Goal: Transaction & Acquisition: Purchase product/service

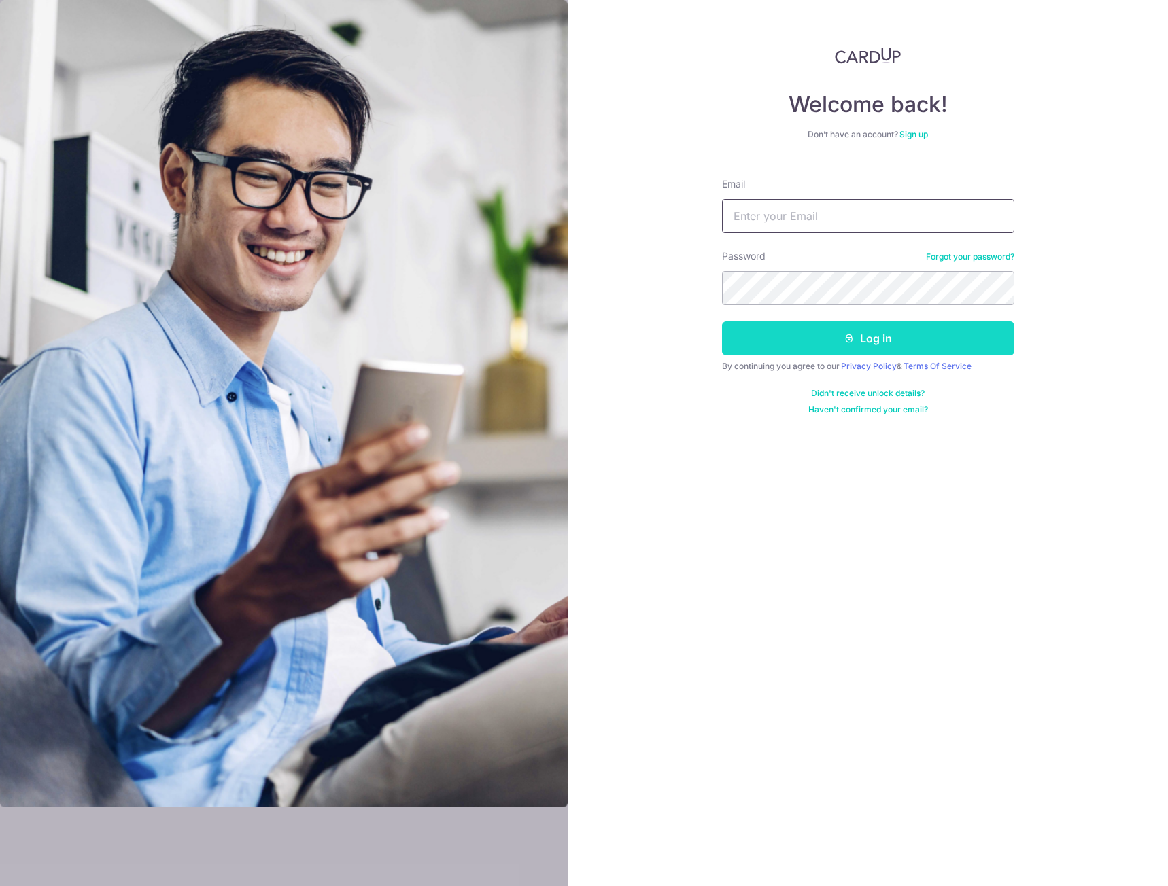
type input "[EMAIL_ADDRESS][DOMAIN_NAME]"
click at [822, 347] on button "Log in" at bounding box center [868, 339] width 292 height 34
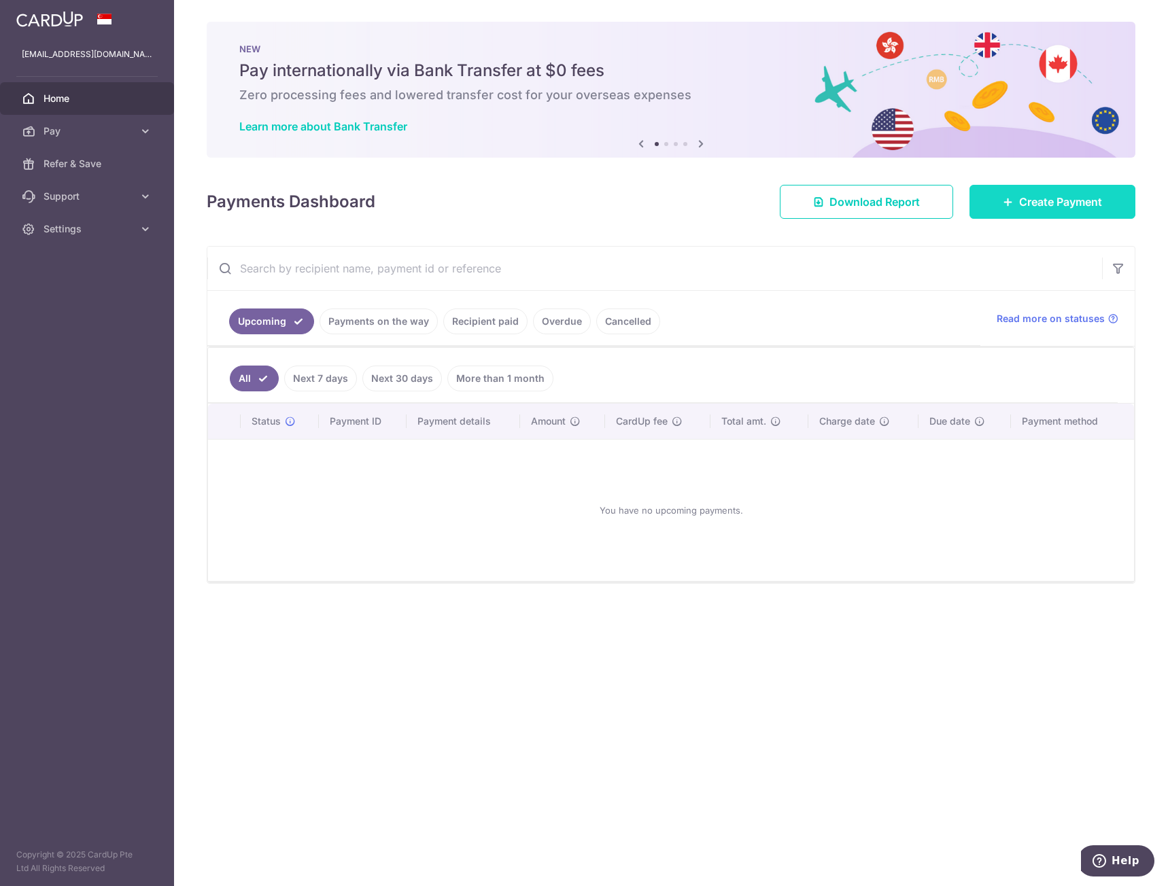
click at [1087, 215] on link "Create Payment" at bounding box center [1052, 202] width 166 height 34
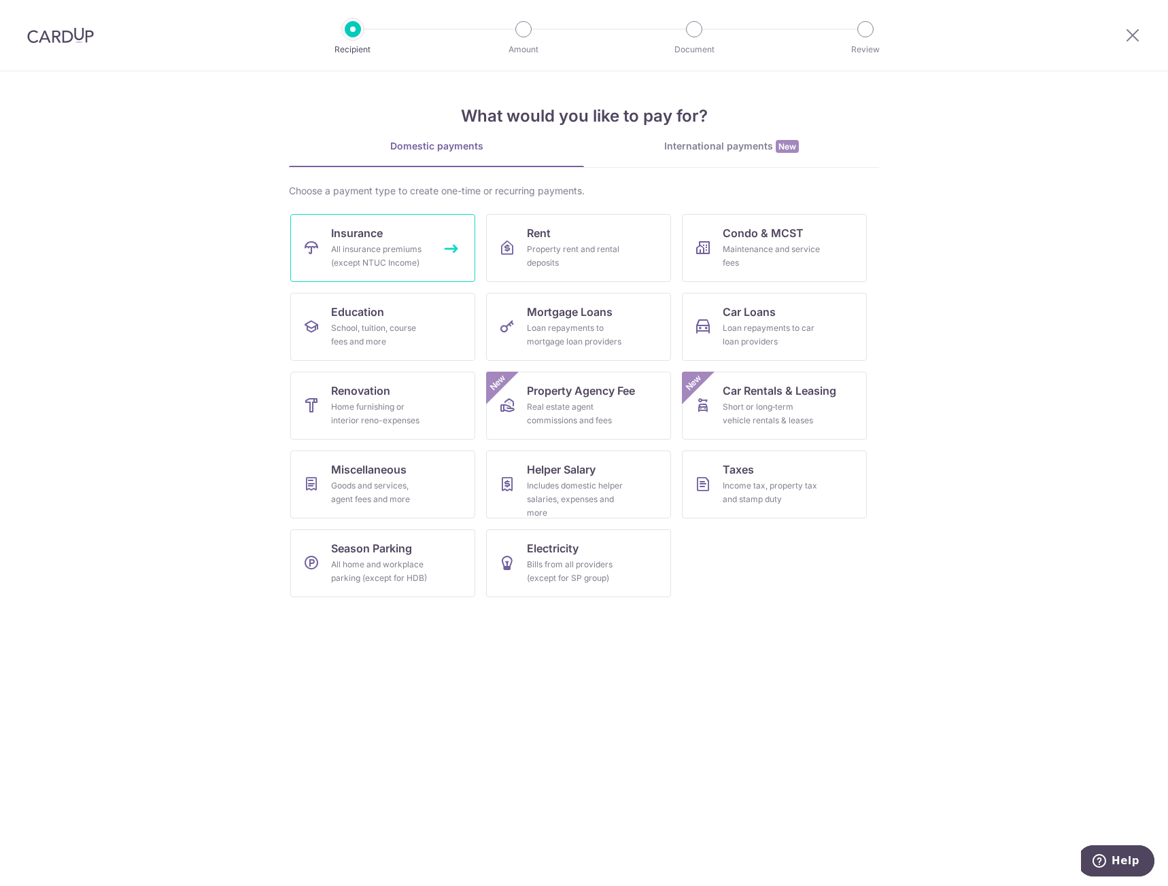
click at [413, 243] on div "All insurance premiums (except NTUC Income)" at bounding box center [380, 256] width 98 height 27
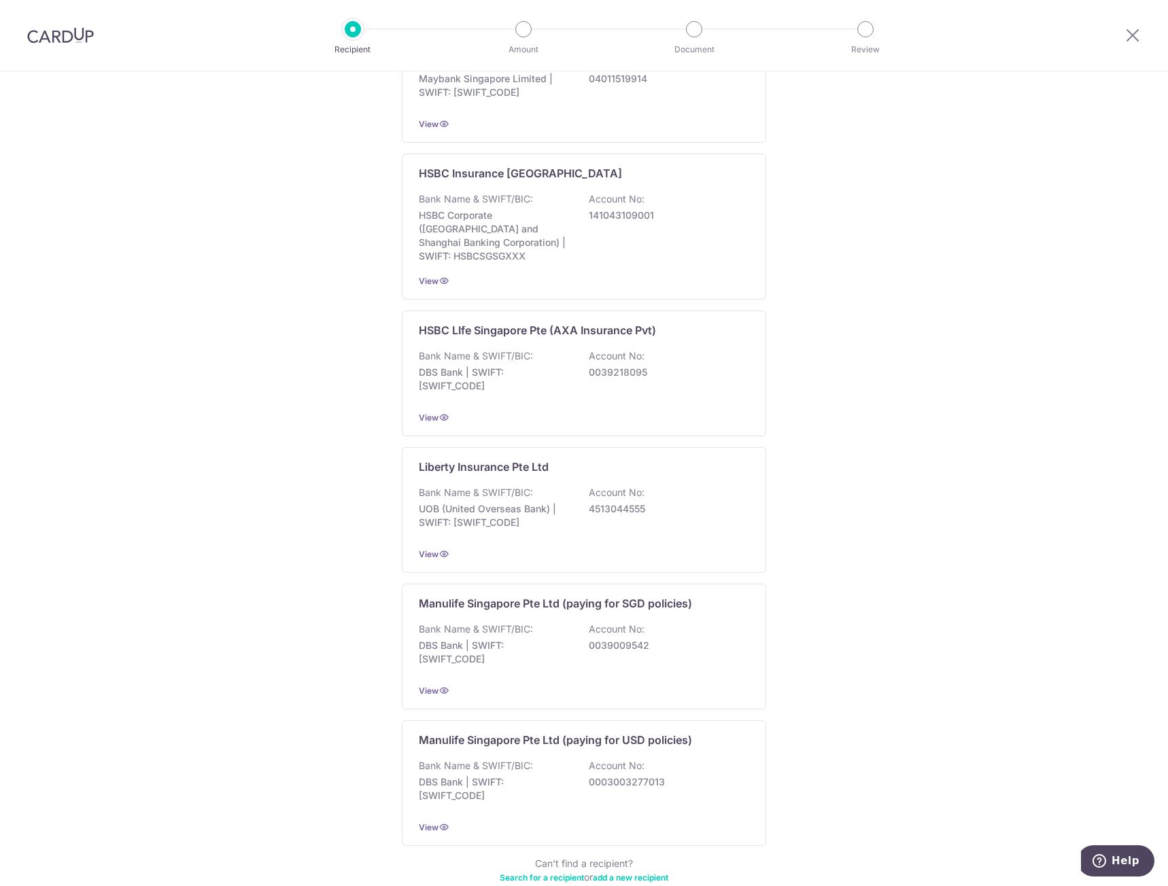
scroll to position [970, 0]
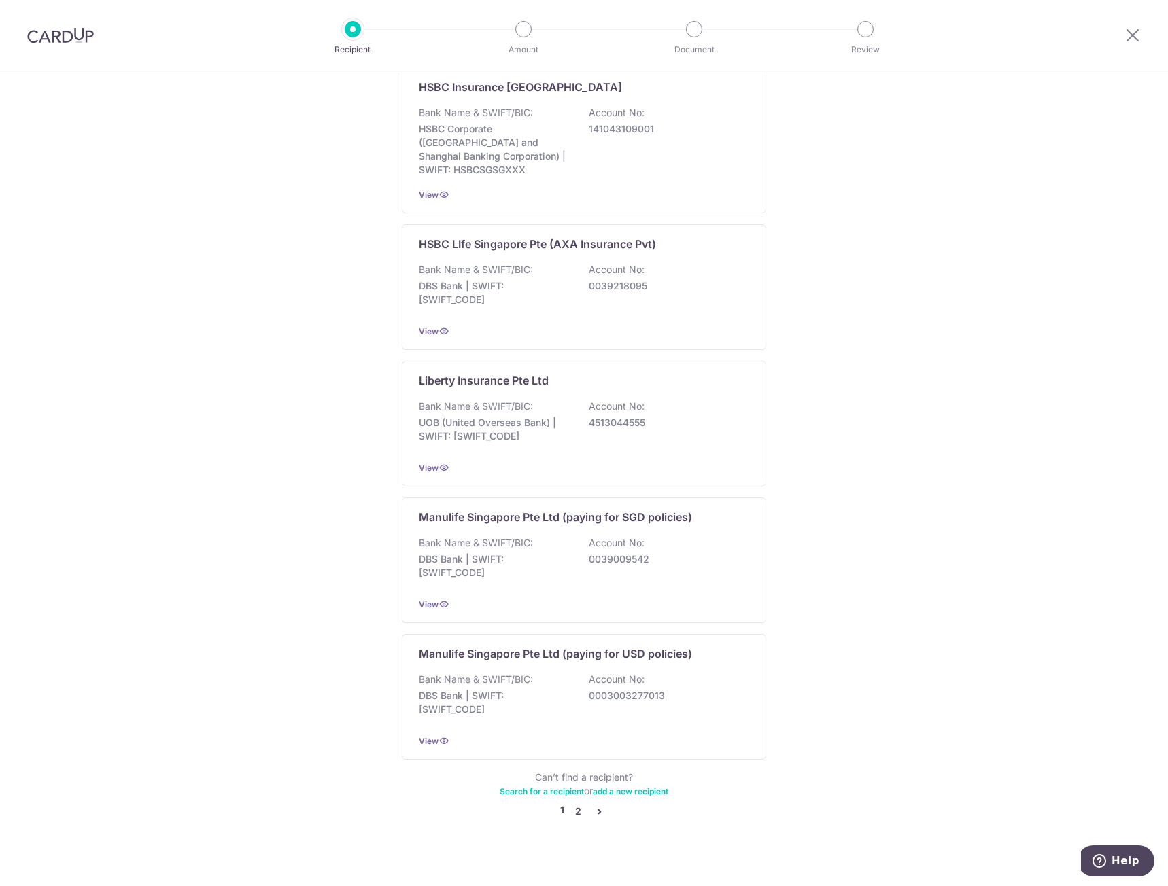
click at [571, 803] on link "2" at bounding box center [578, 811] width 16 height 16
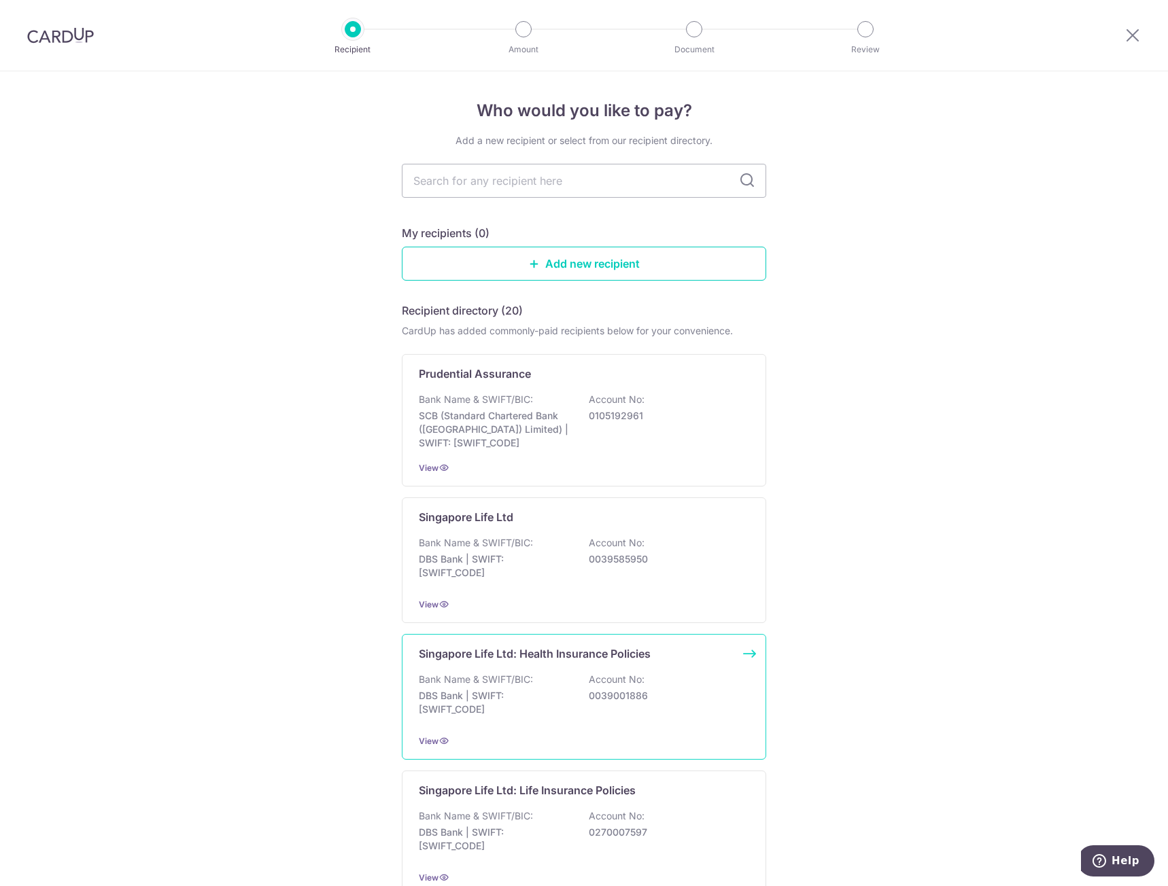
scroll to position [204, 0]
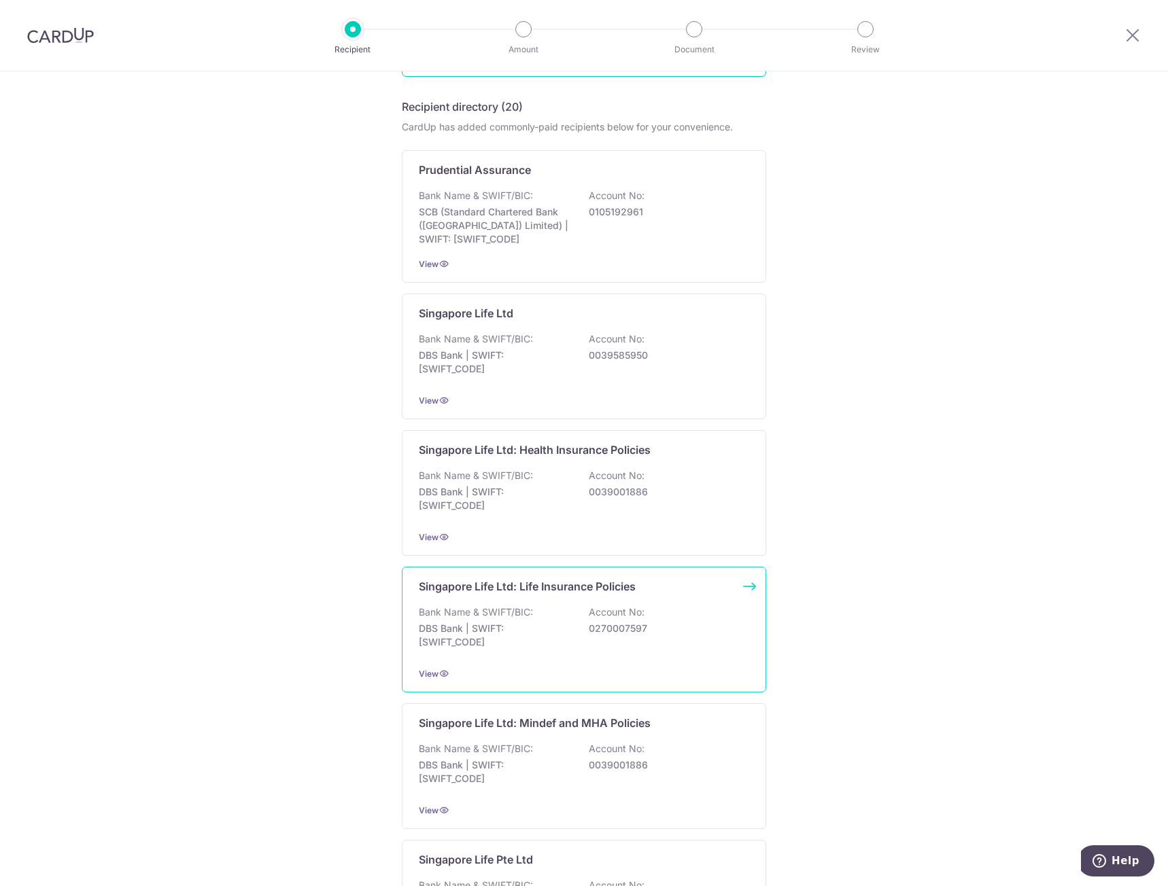
click at [567, 608] on div "Bank Name & SWIFT/BIC: DBS Bank | SWIFT: [SWIFT_CODE] Account No: 0270007597" at bounding box center [584, 631] width 330 height 50
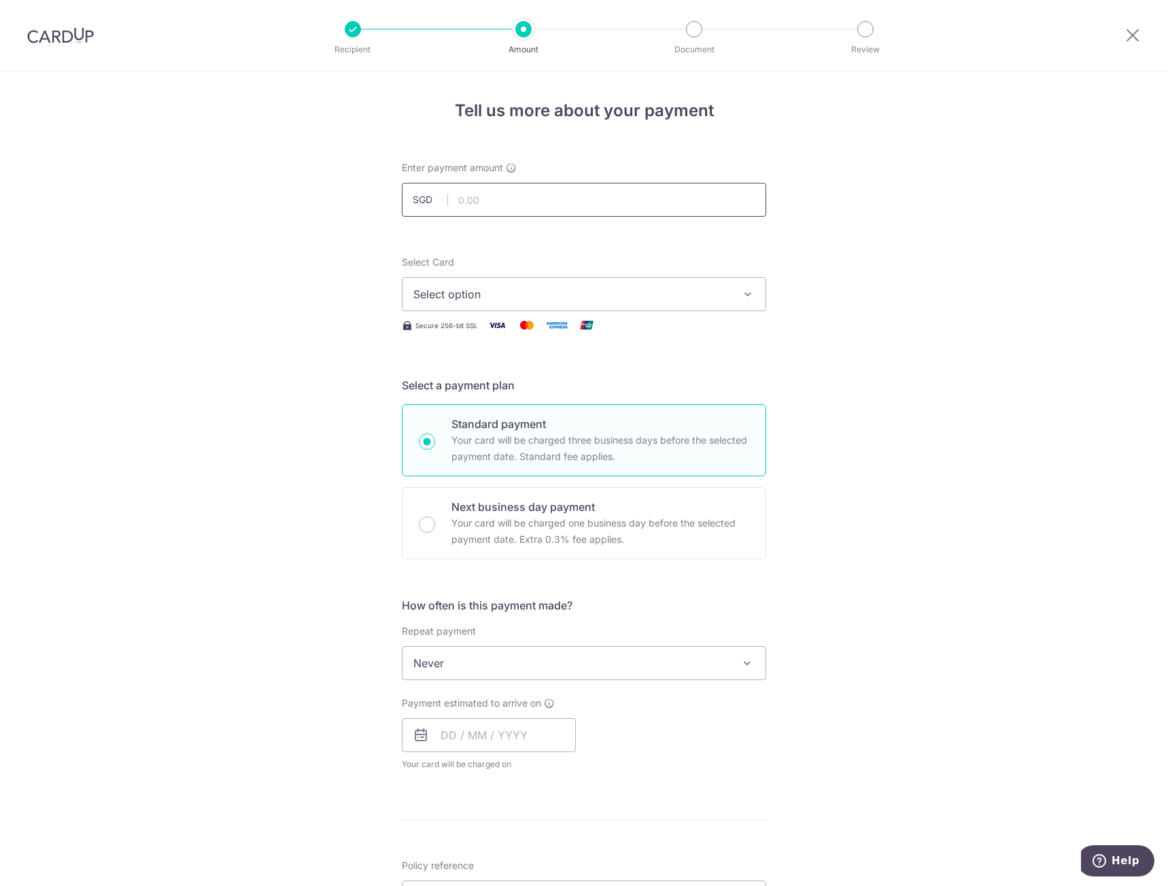
click at [515, 192] on input "text" at bounding box center [584, 200] width 364 height 34
click at [245, 278] on div "Tell us more about your payment Enter payment amount SGD Select Card Select opt…" at bounding box center [584, 686] width 1168 height 1230
click at [546, 216] on input "text" at bounding box center [584, 200] width 364 height 34
type input "280.65"
click at [499, 286] on span "Select option" at bounding box center [571, 294] width 317 height 16
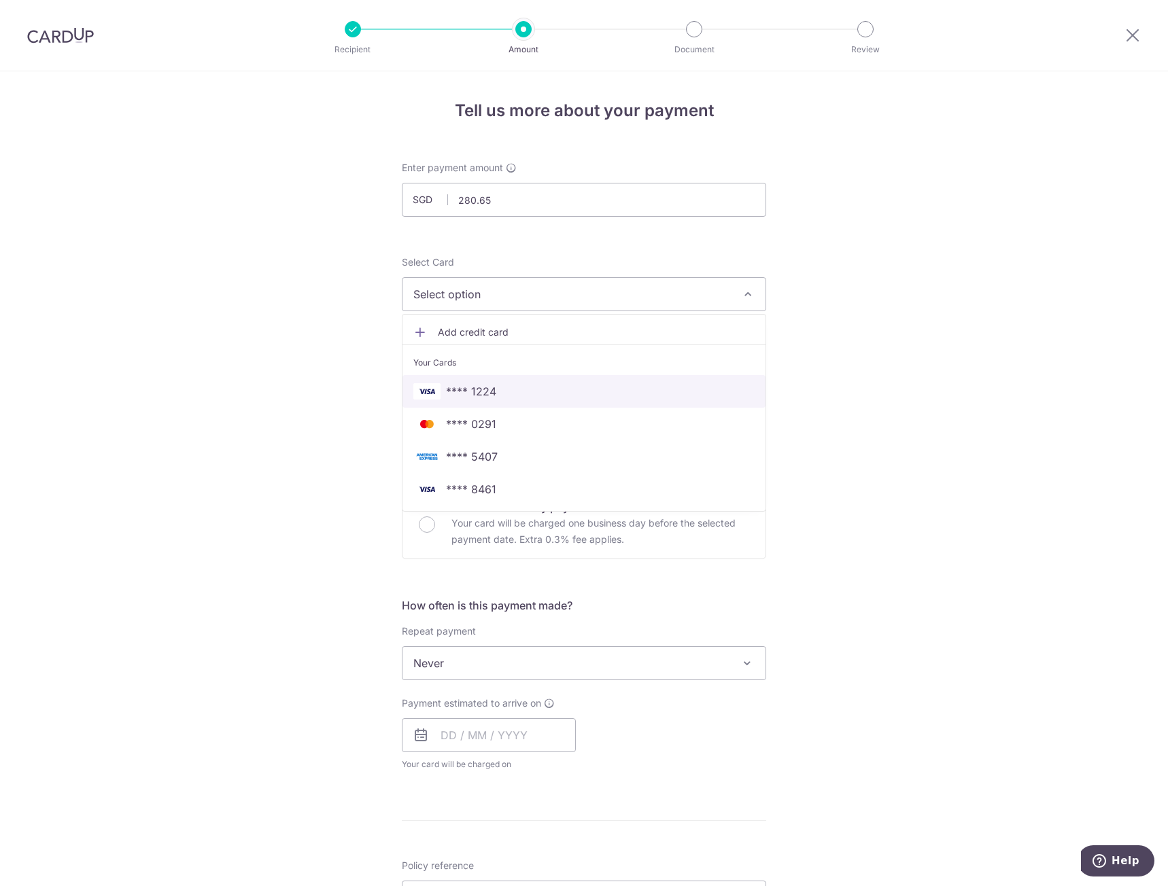
click at [521, 389] on span "**** 1224" at bounding box center [583, 391] width 341 height 16
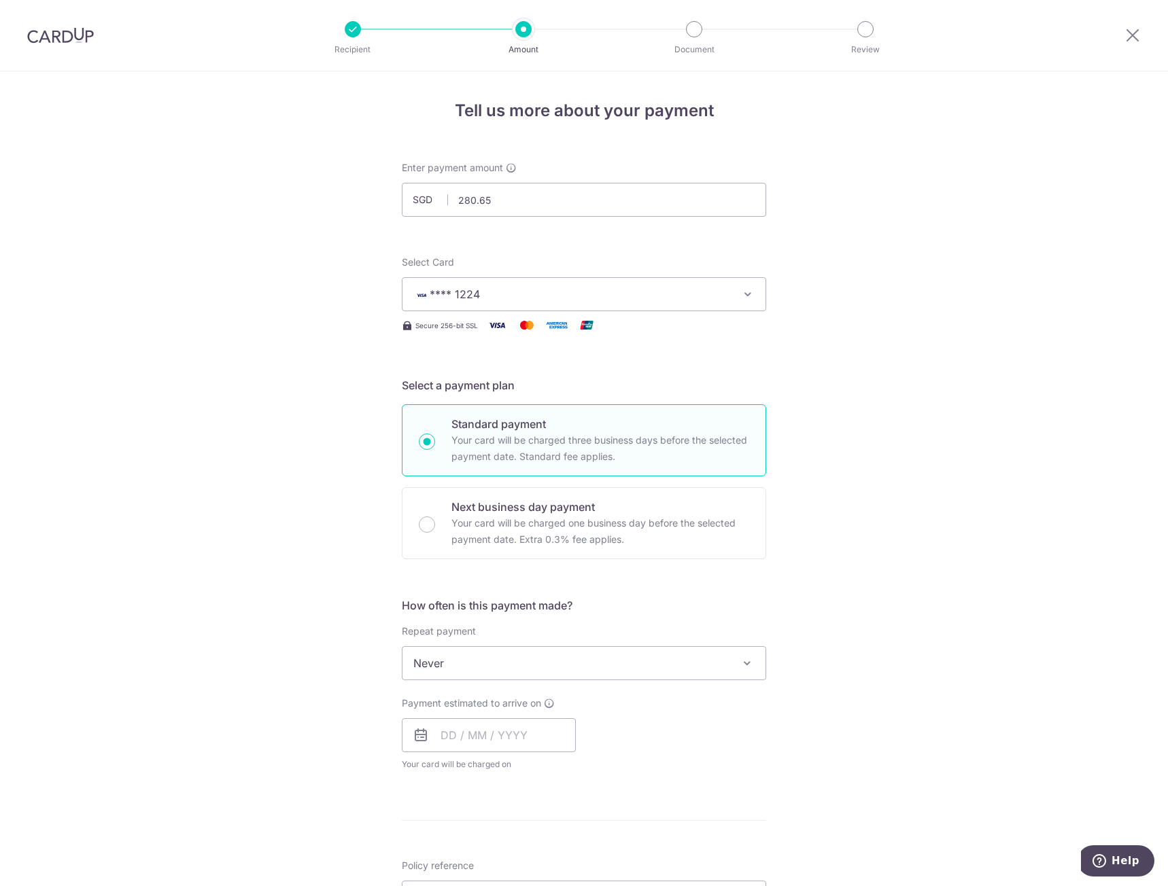
scroll to position [204, 0]
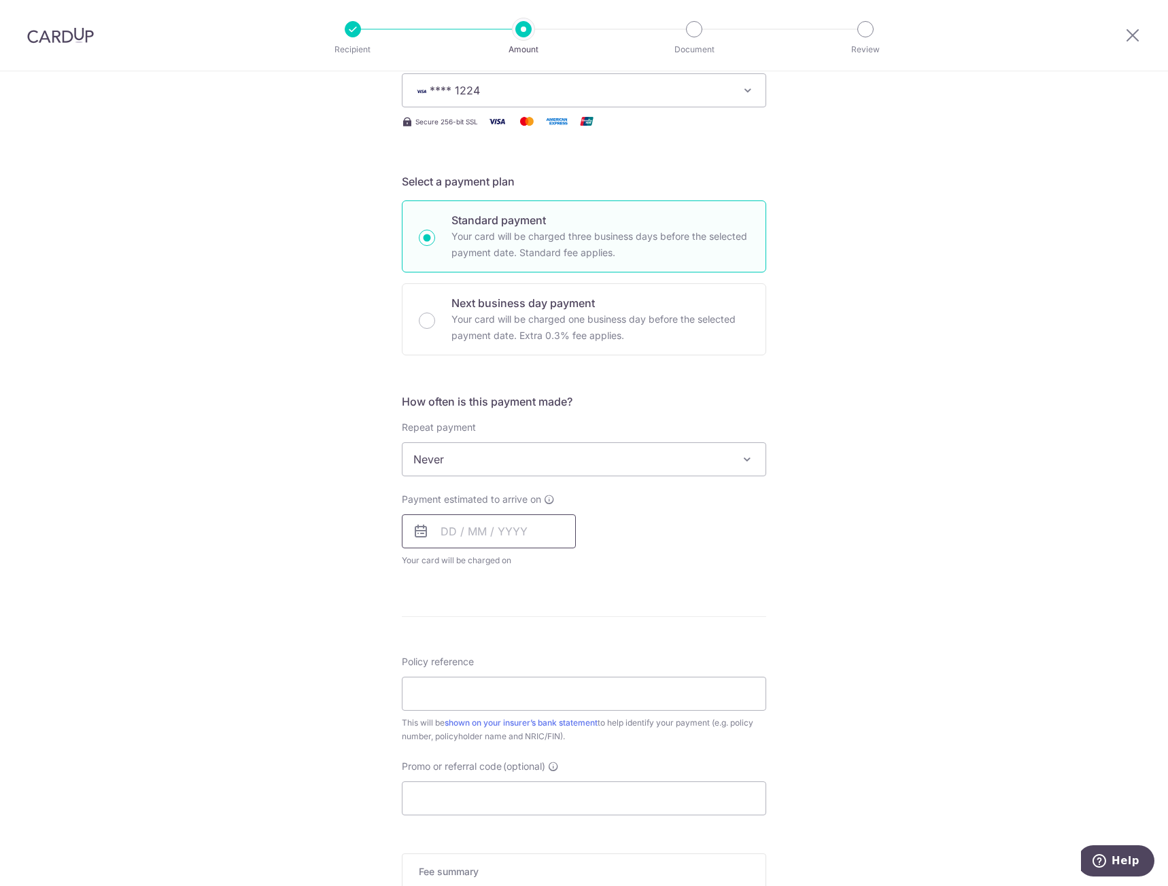
click at [505, 538] on input "text" at bounding box center [489, 532] width 174 height 34
click at [457, 687] on link "13" at bounding box center [457, 683] width 22 height 22
type input "[DATE]"
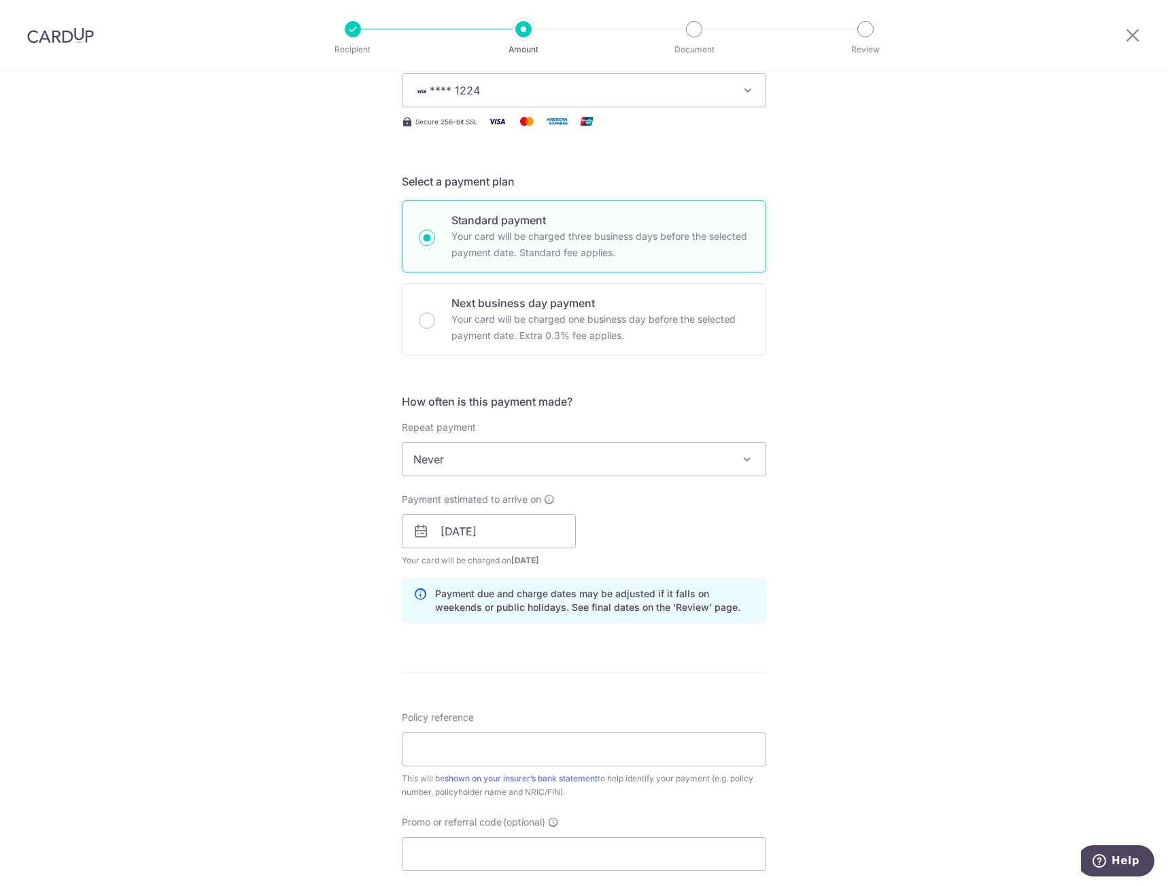
scroll to position [408, 0]
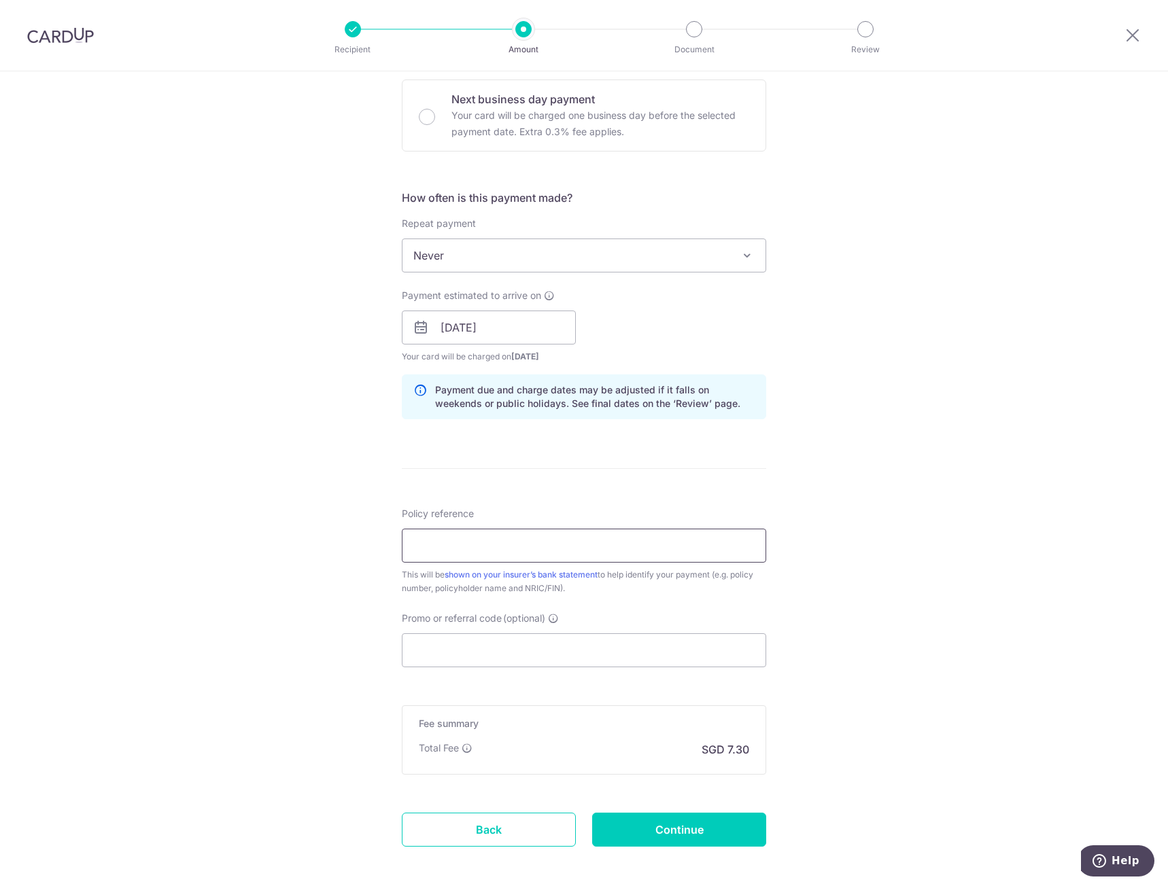
click at [602, 545] on input "Policy reference" at bounding box center [584, 546] width 364 height 34
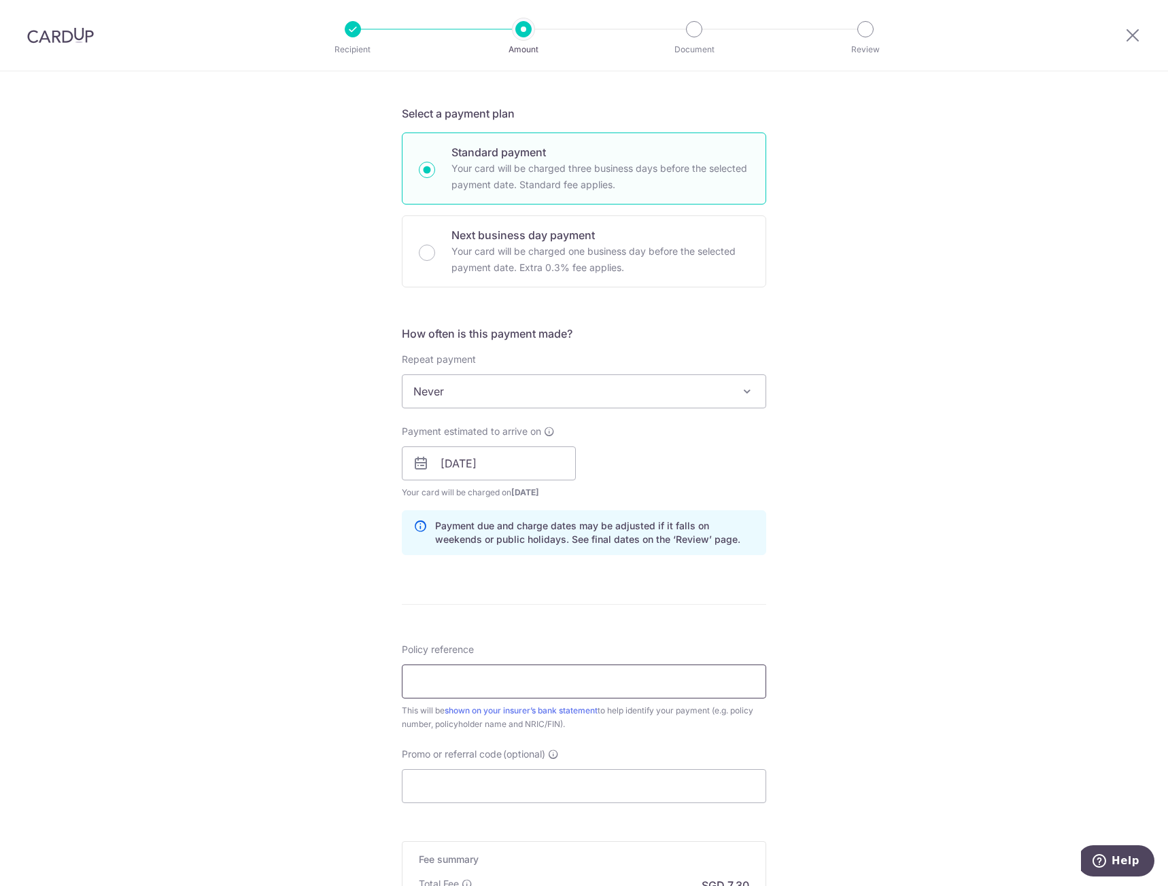
scroll to position [340, 0]
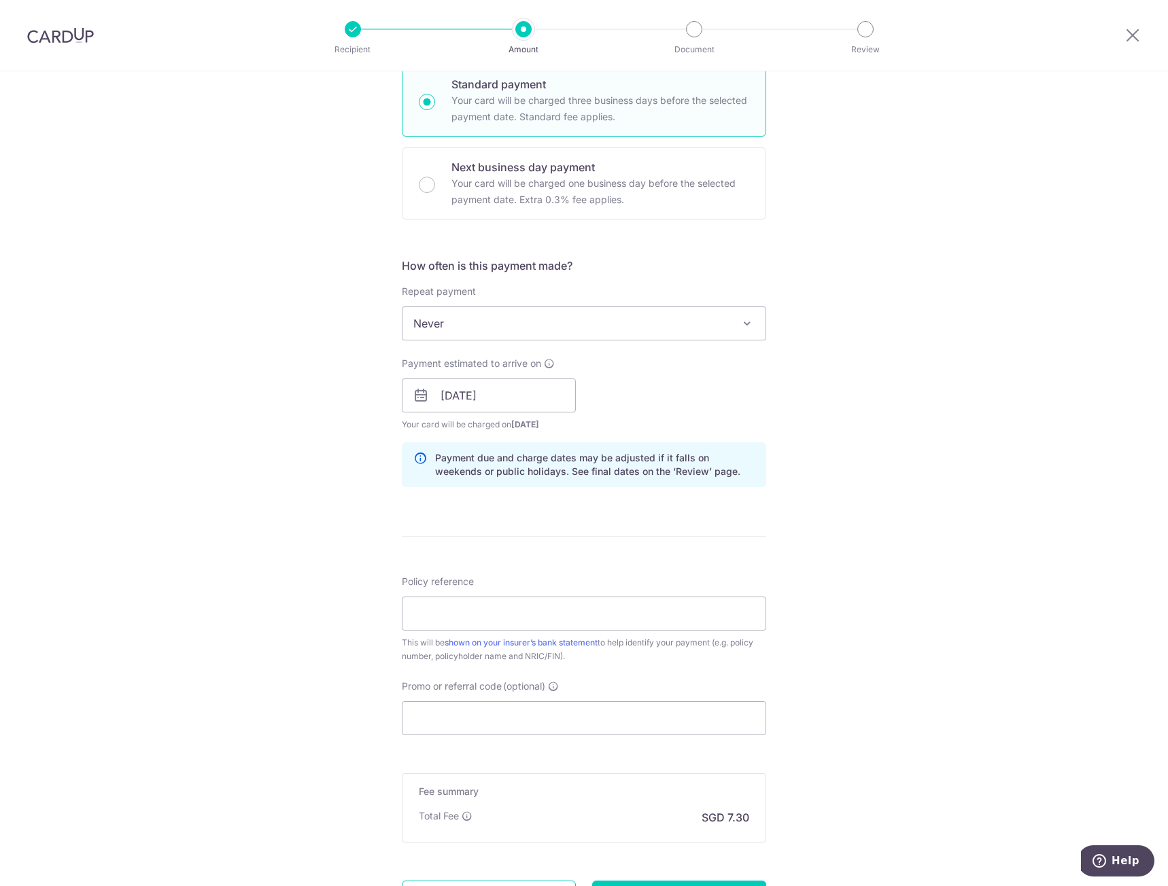
click at [980, 669] on div "Tell us more about your payment Enter payment amount SGD 280.65 280.65 Select C…" at bounding box center [584, 374] width 1168 height 1285
click at [672, 623] on input "Policy reference" at bounding box center [584, 614] width 364 height 34
type input "80957374 ANG JIA WEI S8916764G"
click at [483, 721] on input "Promo or referral code (optional)" at bounding box center [584, 718] width 364 height 34
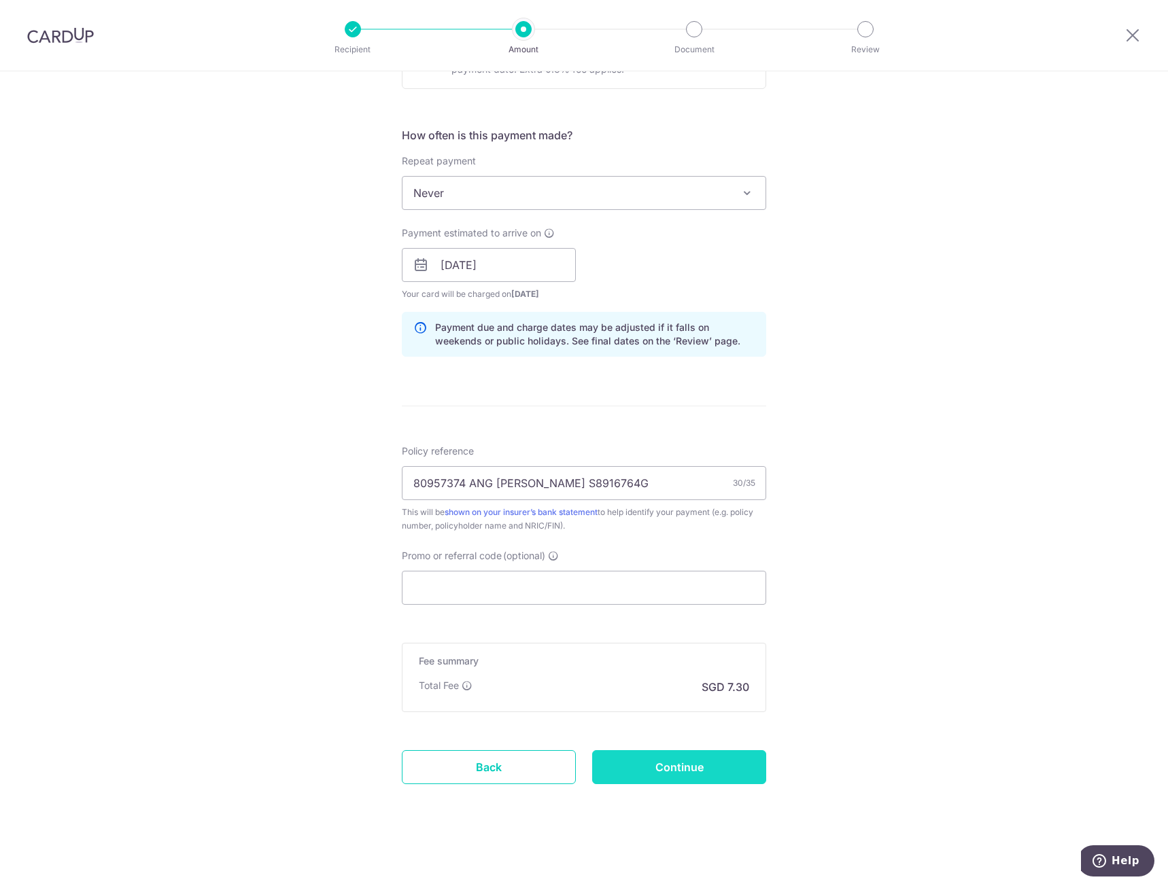
click at [727, 763] on input "Continue" at bounding box center [679, 767] width 174 height 34
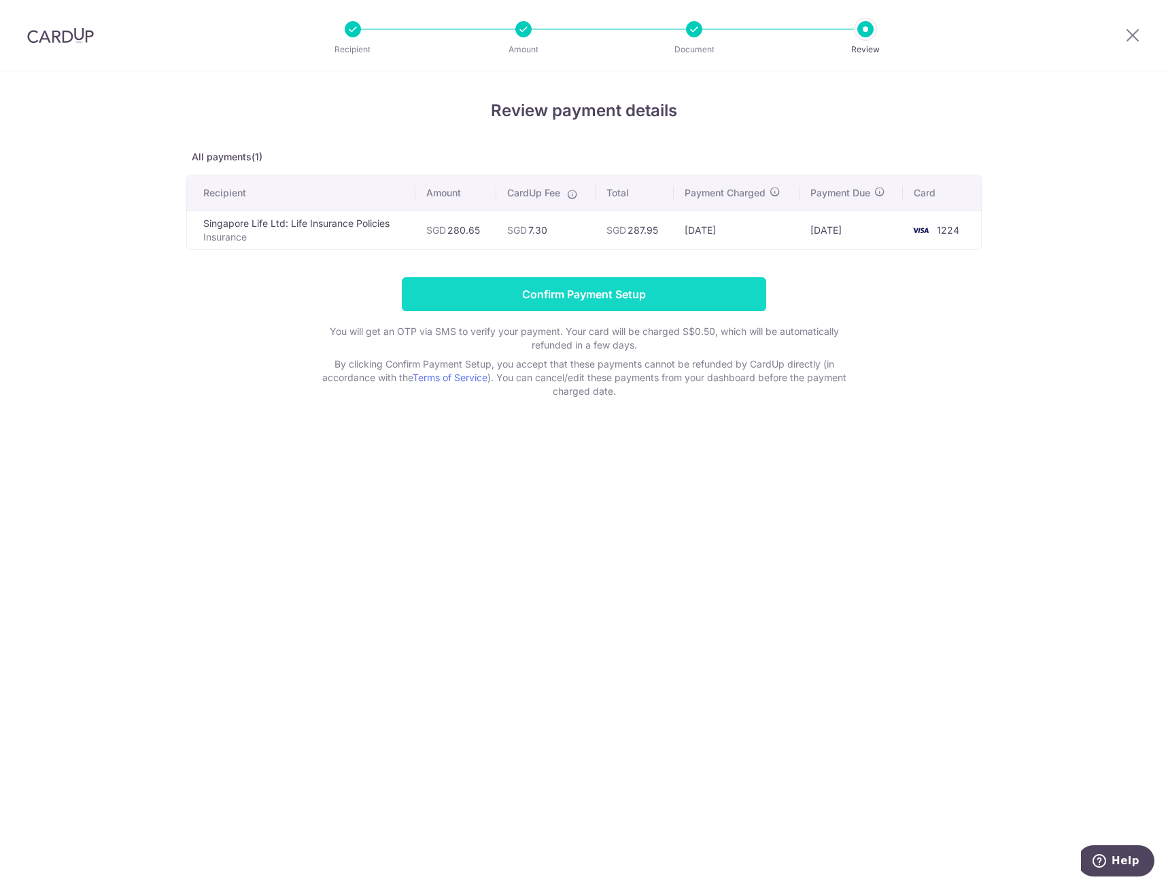
click at [674, 296] on input "Confirm Payment Setup" at bounding box center [584, 294] width 364 height 34
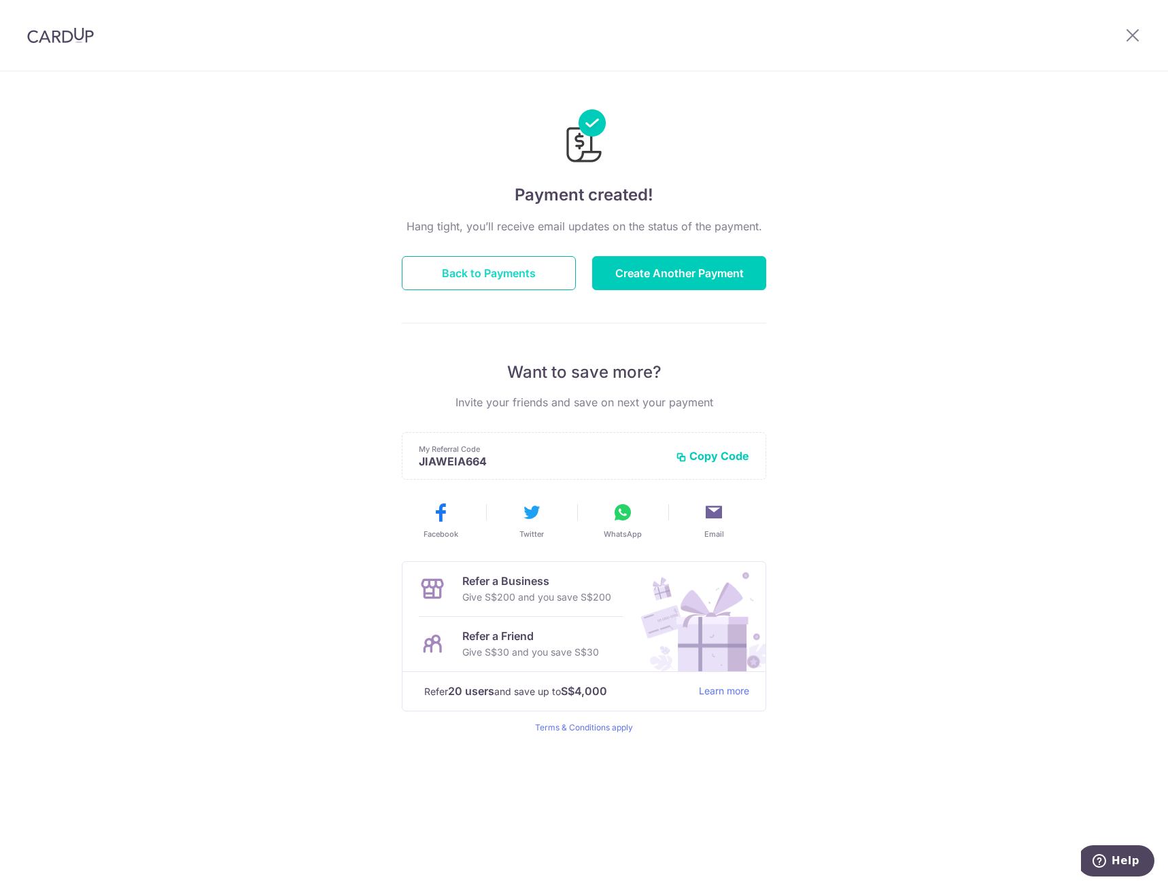
click at [535, 285] on button "Back to Payments" at bounding box center [489, 273] width 174 height 34
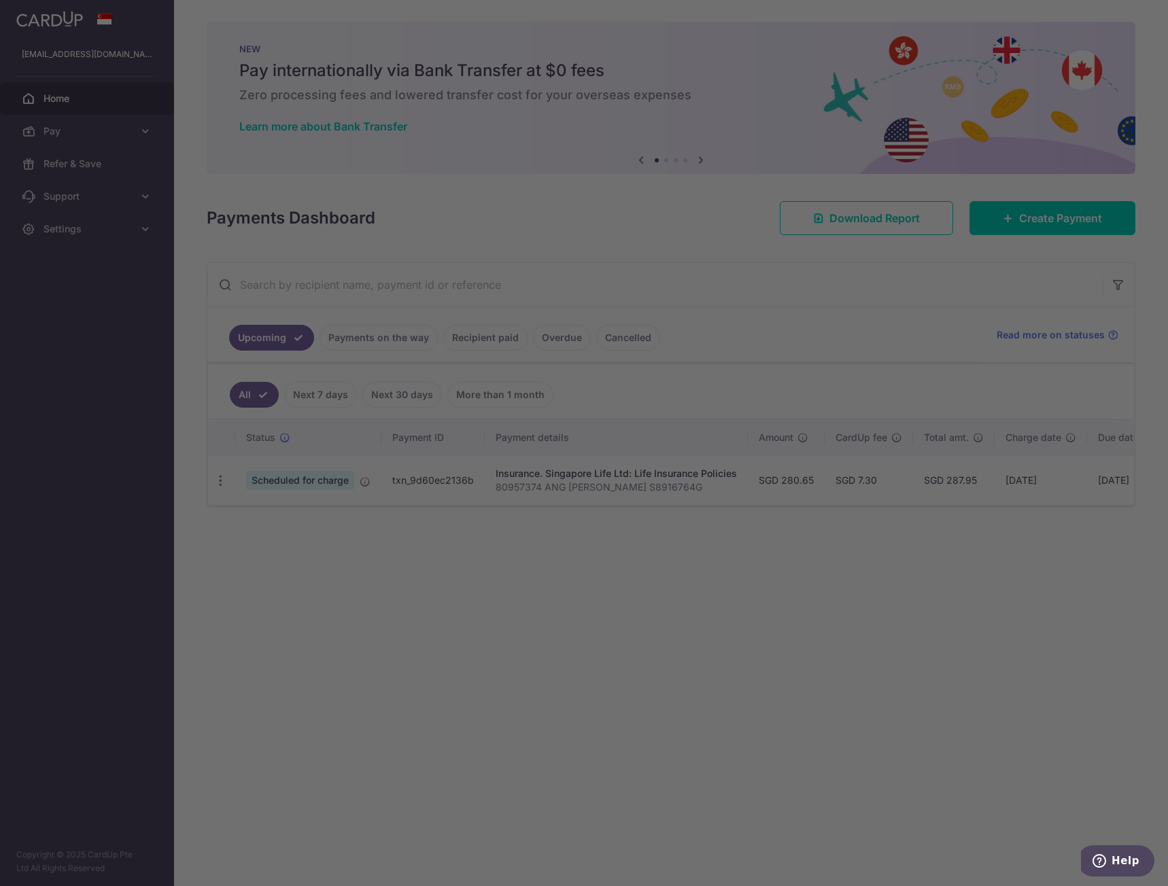
click at [890, 676] on div at bounding box center [589, 447] width 1179 height 895
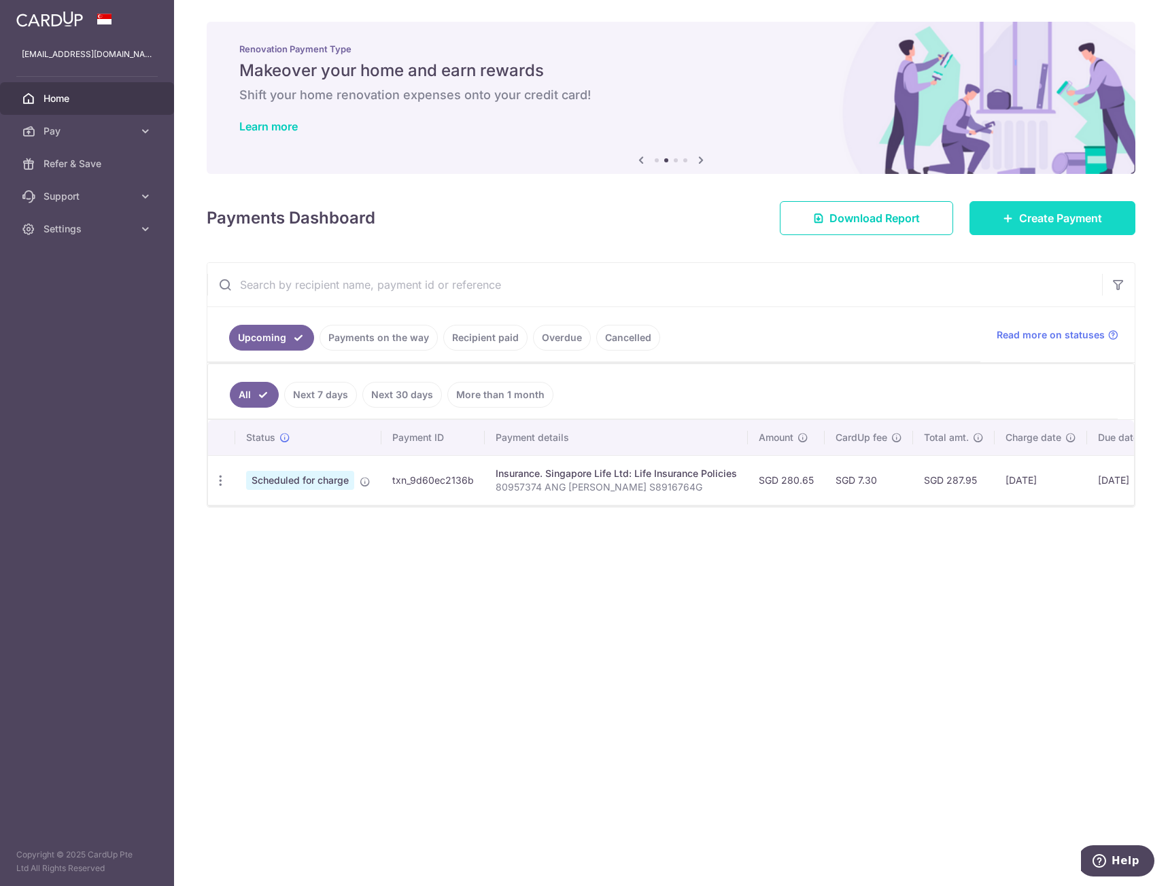
click at [1046, 231] on link "Create Payment" at bounding box center [1052, 218] width 166 height 34
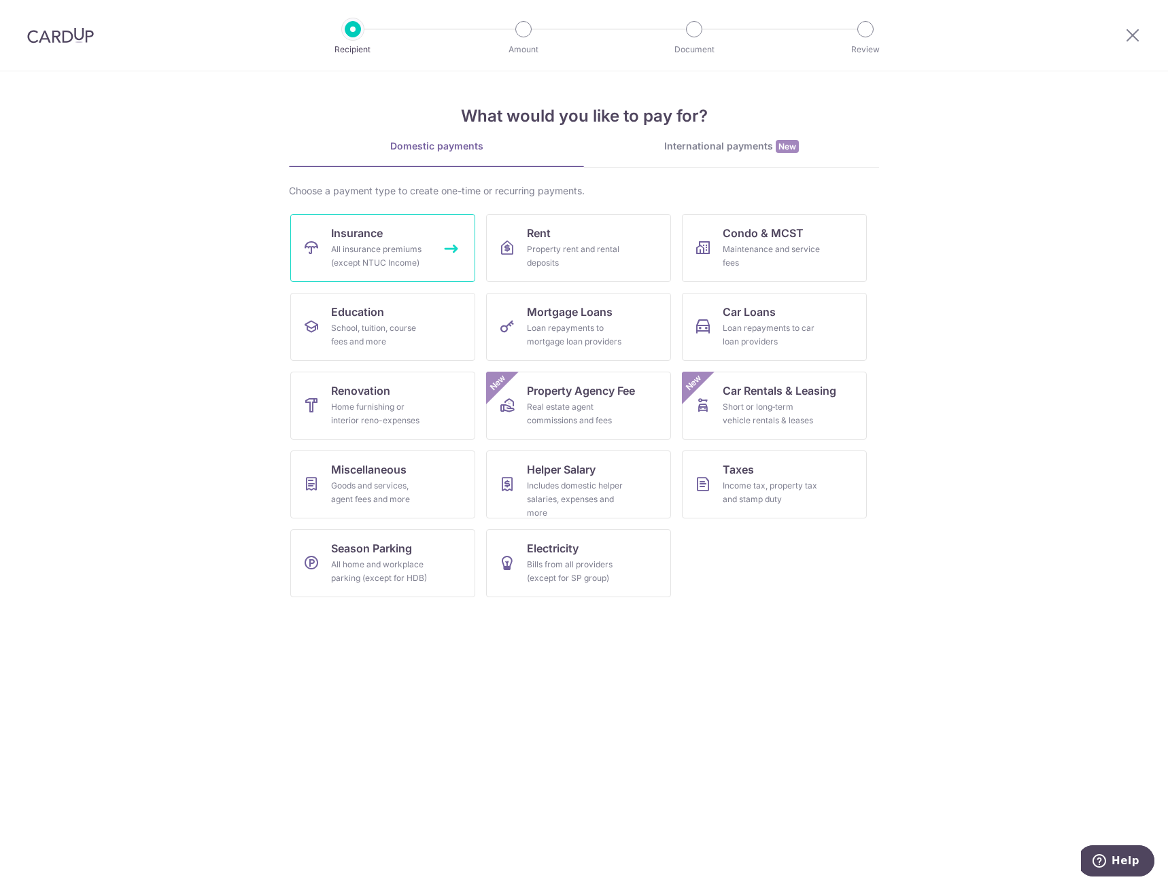
click at [442, 241] on link "Insurance All insurance premiums (except NTUC Income)" at bounding box center [382, 248] width 185 height 68
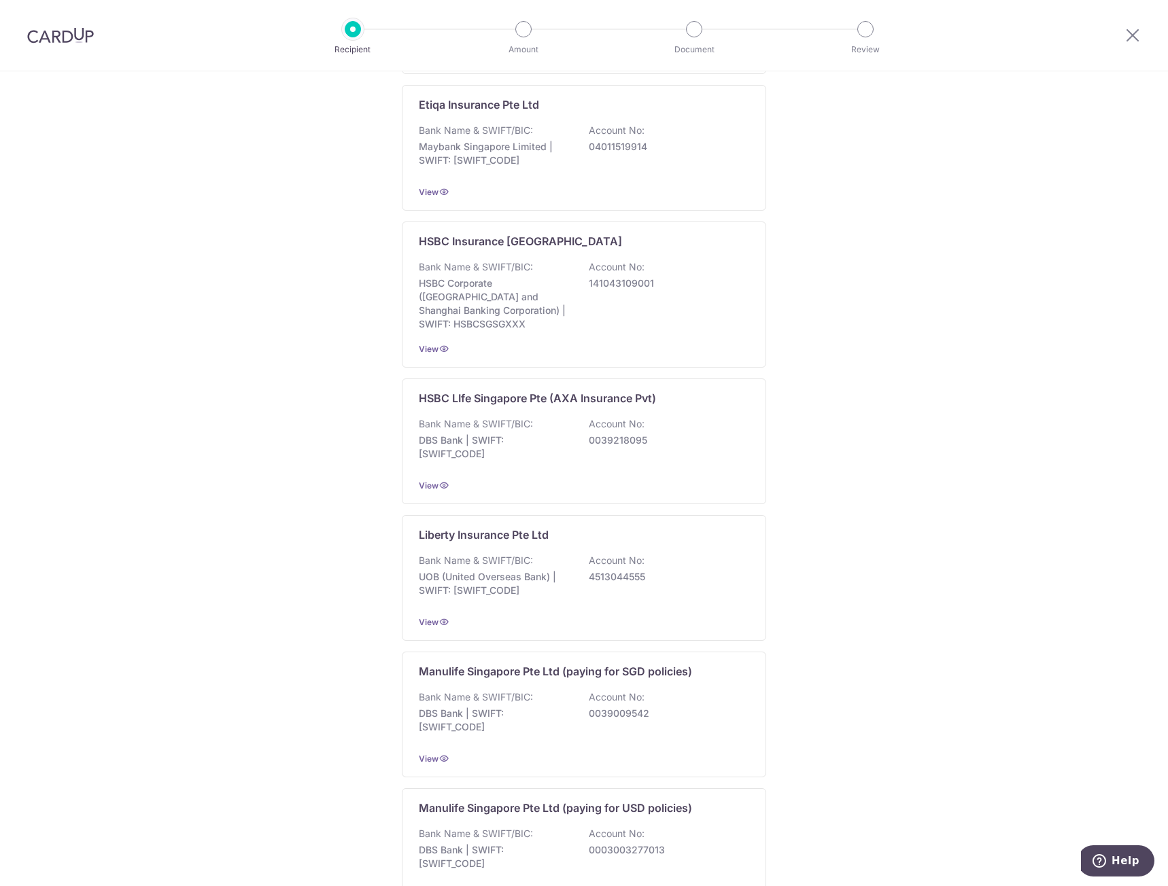
scroll to position [970, 0]
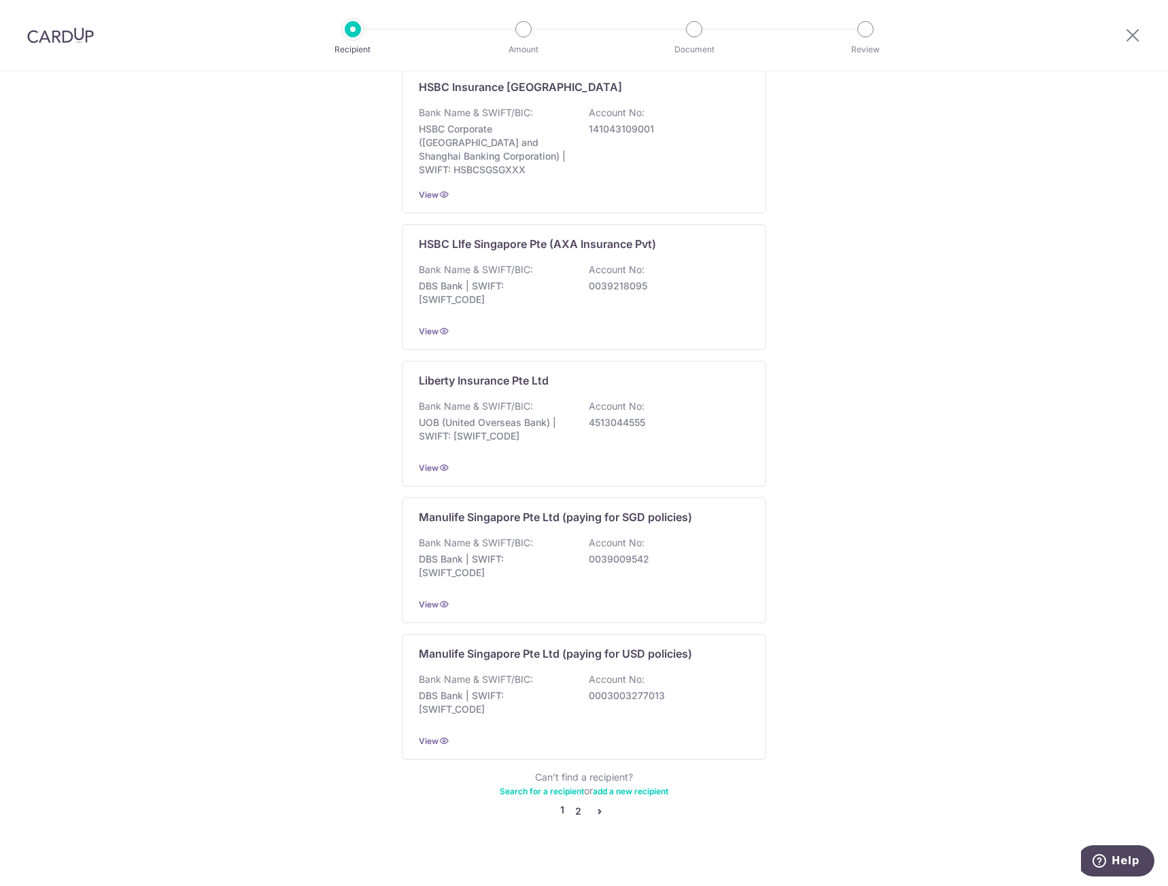
click at [573, 803] on link "2" at bounding box center [578, 811] width 16 height 16
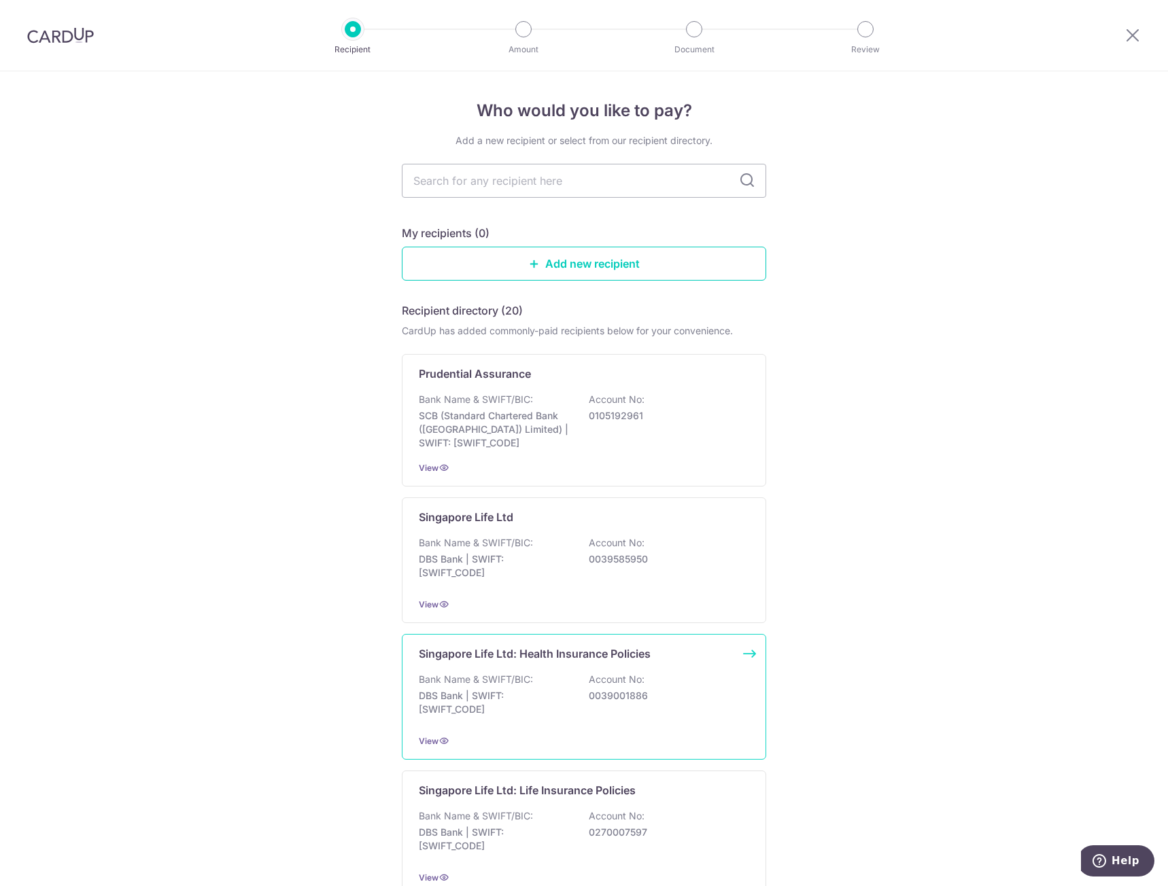
scroll to position [204, 0]
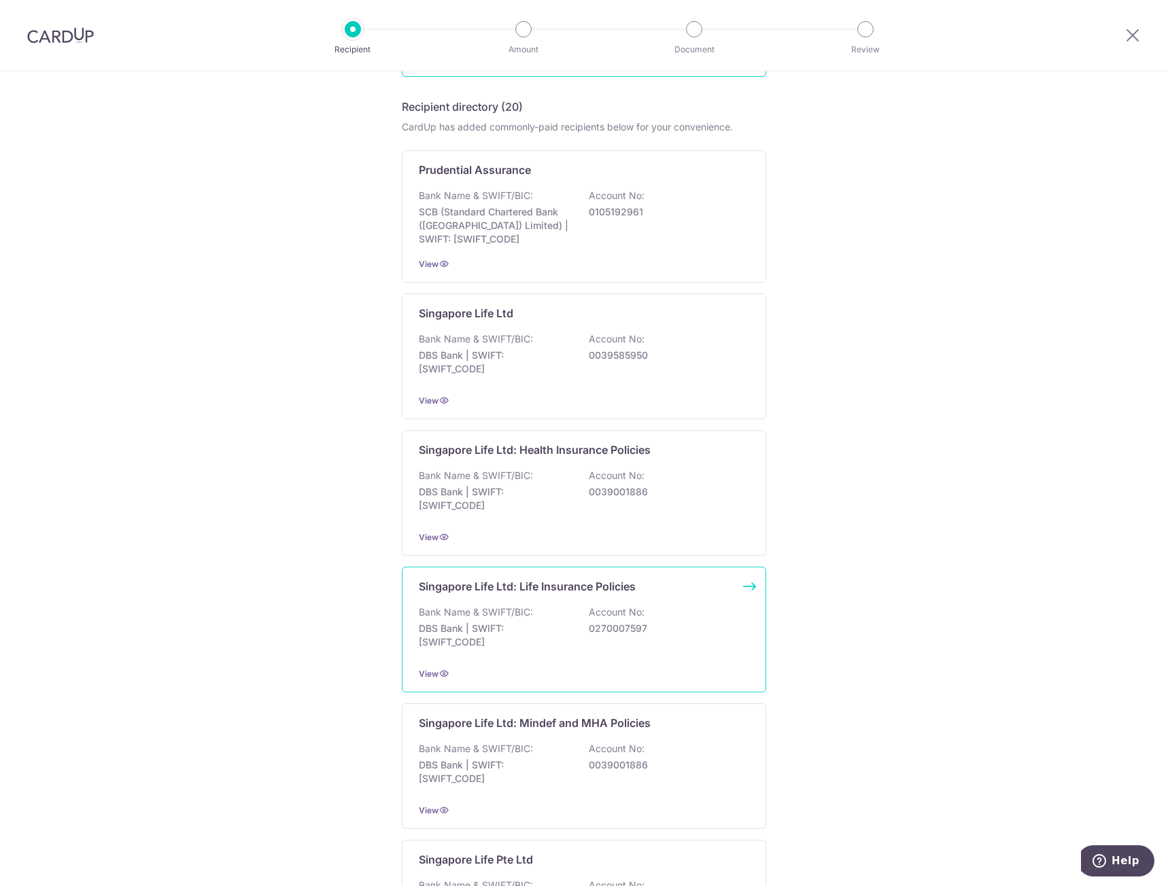
click at [570, 651] on div "Bank Name & SWIFT/BIC: DBS Bank | SWIFT: DBSSSGSGXXX Account No: 0270007597" at bounding box center [584, 631] width 330 height 50
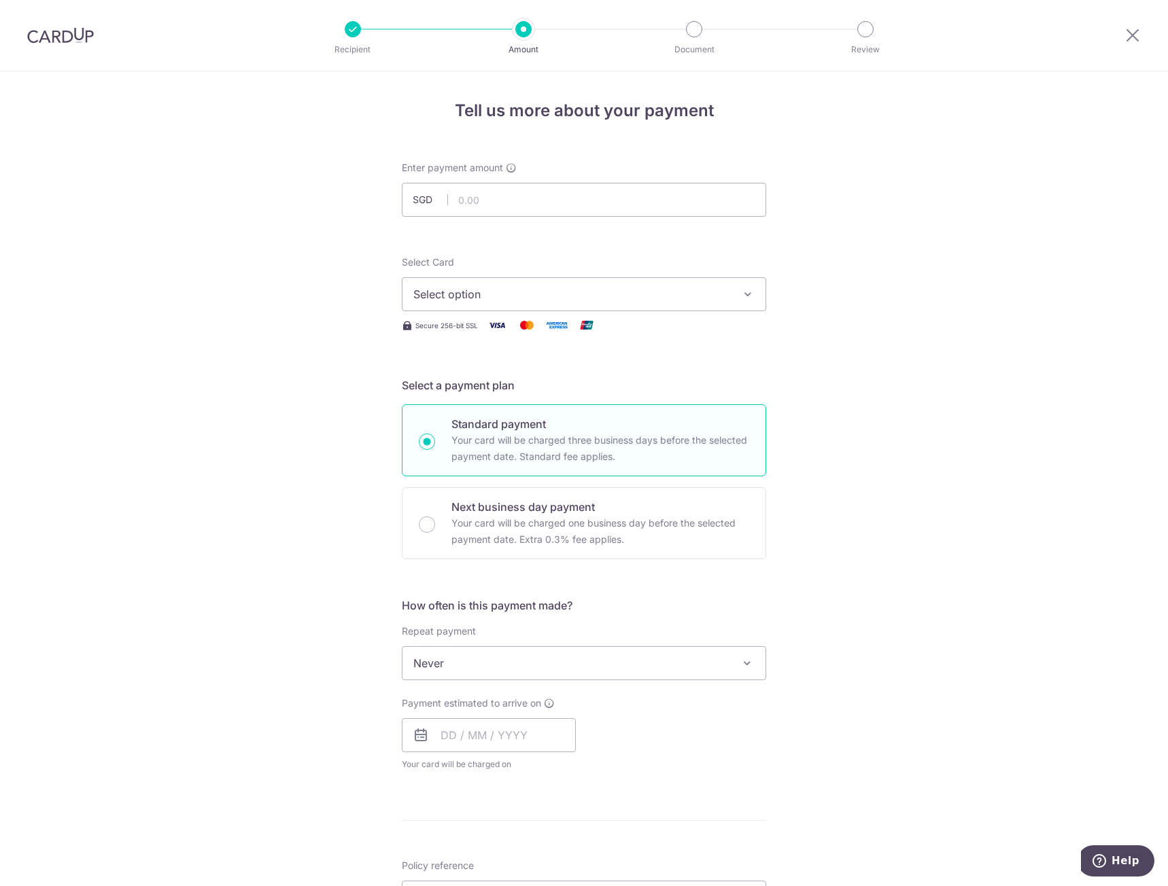
type input "267.15"
click at [534, 294] on span "Select option" at bounding box center [571, 294] width 317 height 16
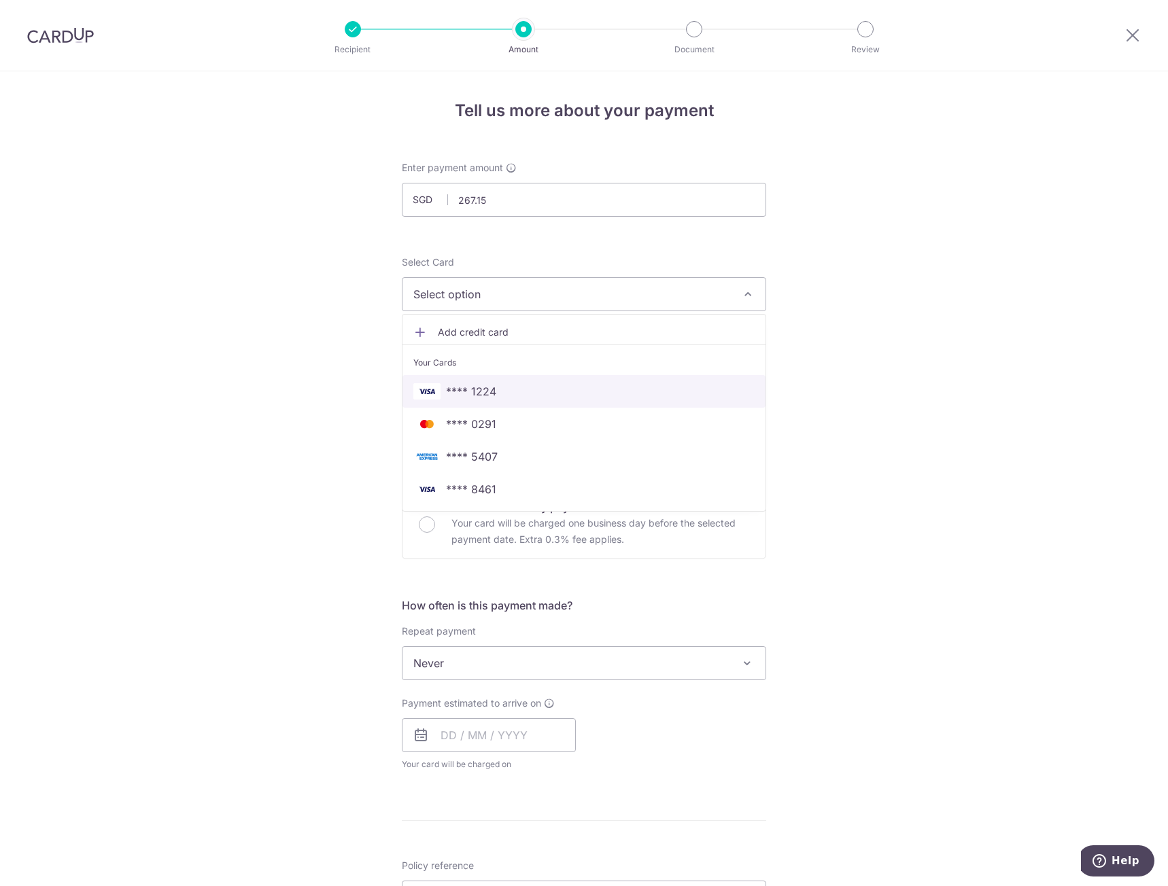
click at [528, 399] on span "**** 1224" at bounding box center [583, 391] width 341 height 16
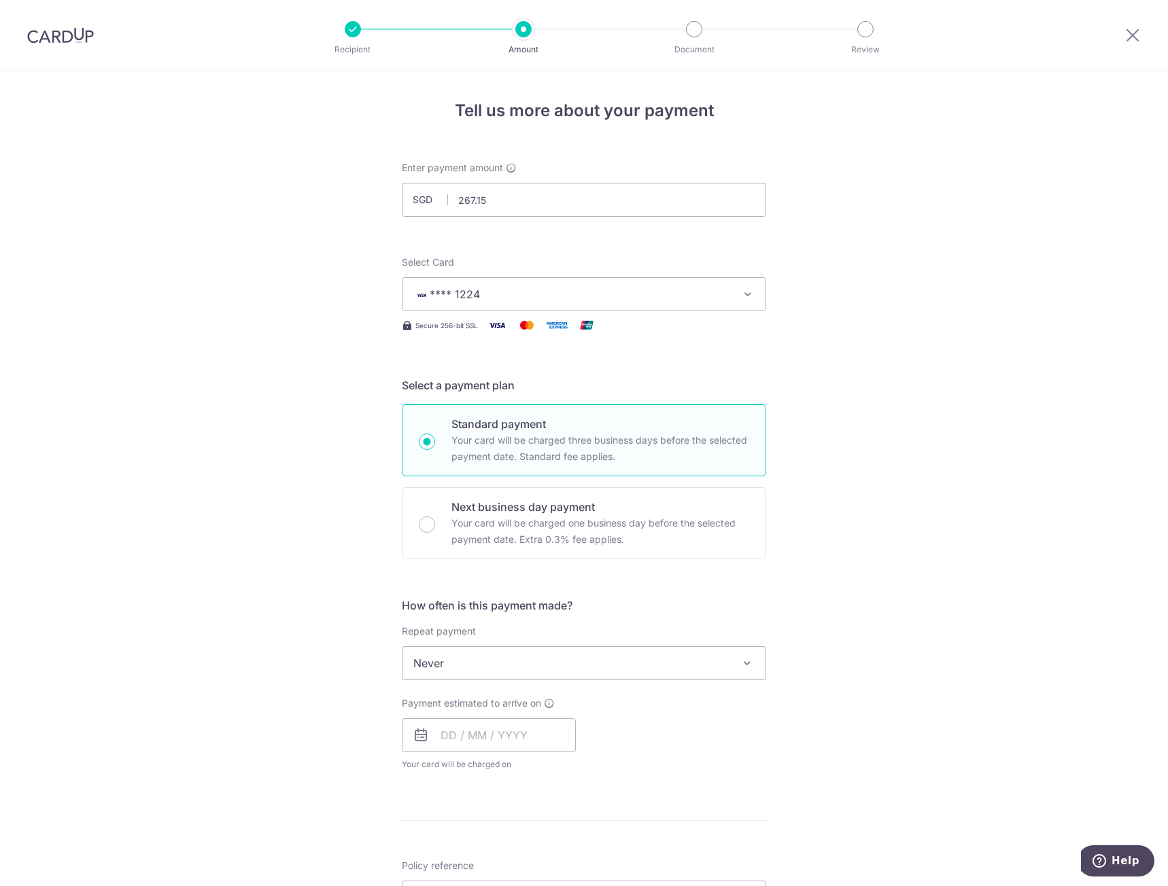
scroll to position [272, 0]
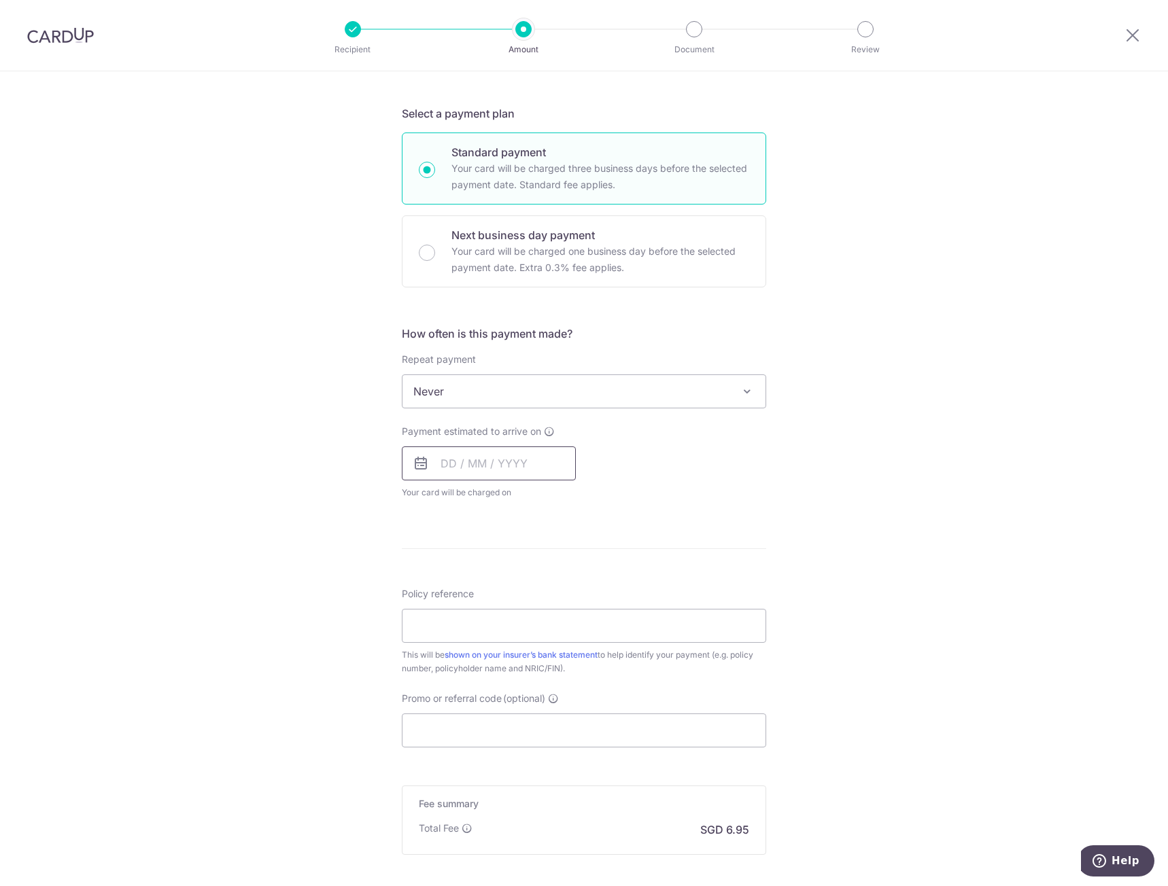
click at [508, 472] on input "text" at bounding box center [489, 464] width 174 height 34
click at [827, 499] on div "Tell us more about your payment Enter payment amount SGD 267.15 267.15 Select C…" at bounding box center [584, 414] width 1168 height 1230
click at [540, 472] on input "text" at bounding box center [489, 464] width 174 height 34
click at [591, 623] on link "18" at bounding box center [593, 615] width 22 height 22
type input "18/10/2025"
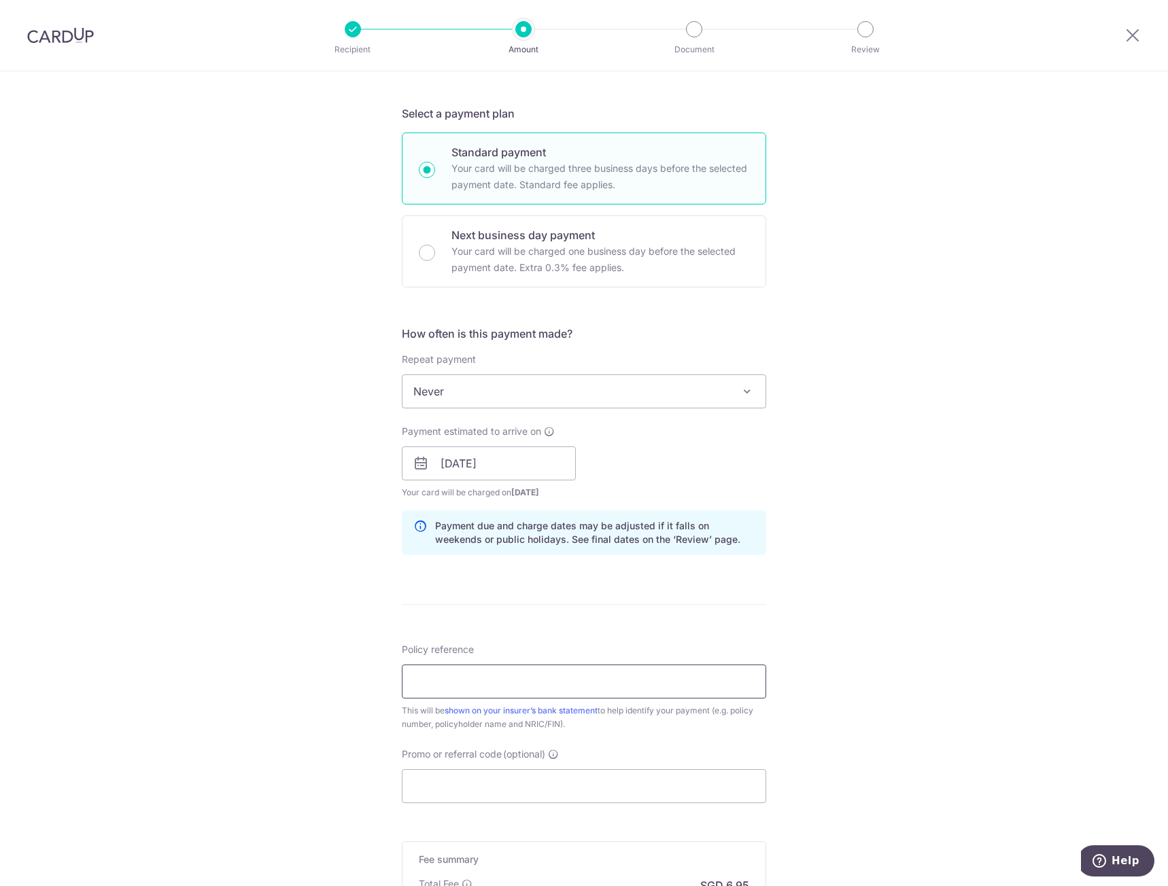
click at [576, 697] on input "Policy reference" at bounding box center [584, 682] width 364 height 34
type input "80857551 ANG JIA WEI S8916764G"
click at [804, 678] on div "Tell us more about your payment Enter payment amount SGD 267.15 267.15 Select C…" at bounding box center [584, 441] width 1168 height 1285
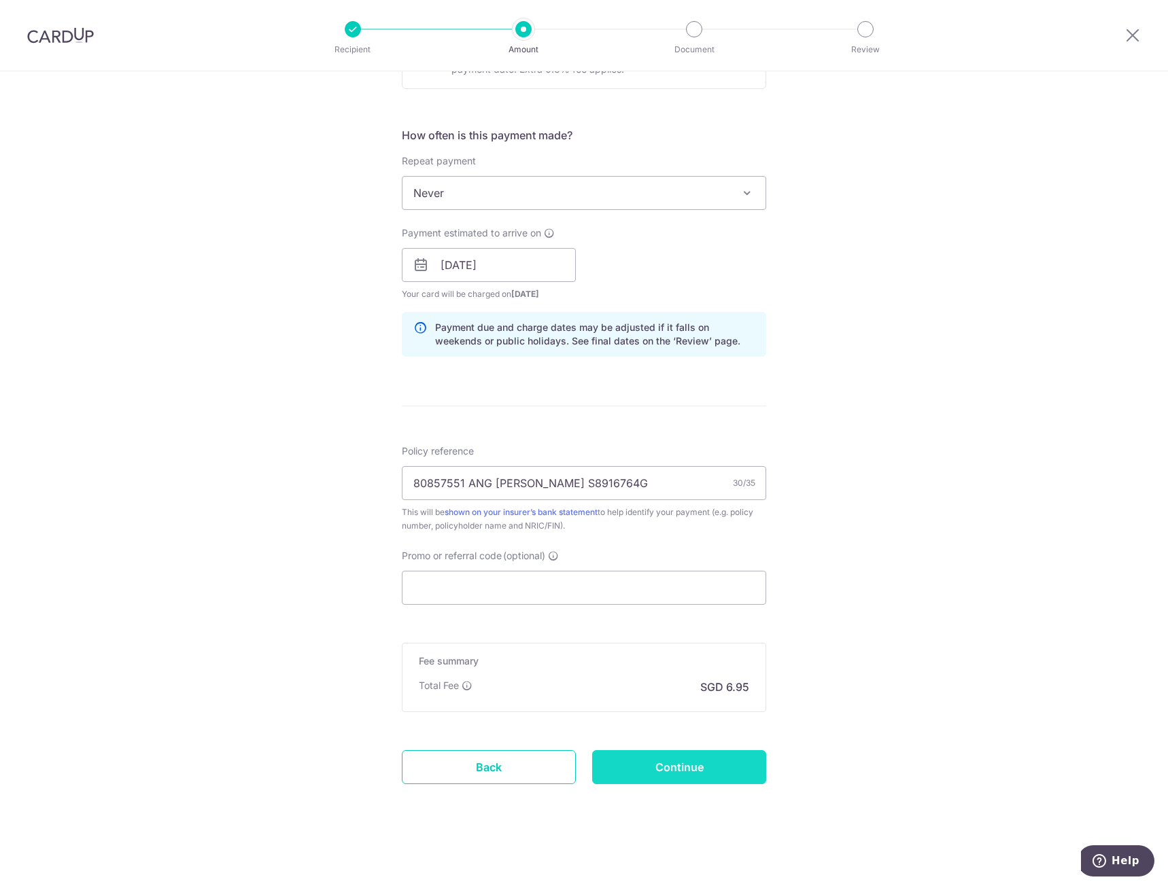
click at [695, 757] on input "Continue" at bounding box center [679, 767] width 174 height 34
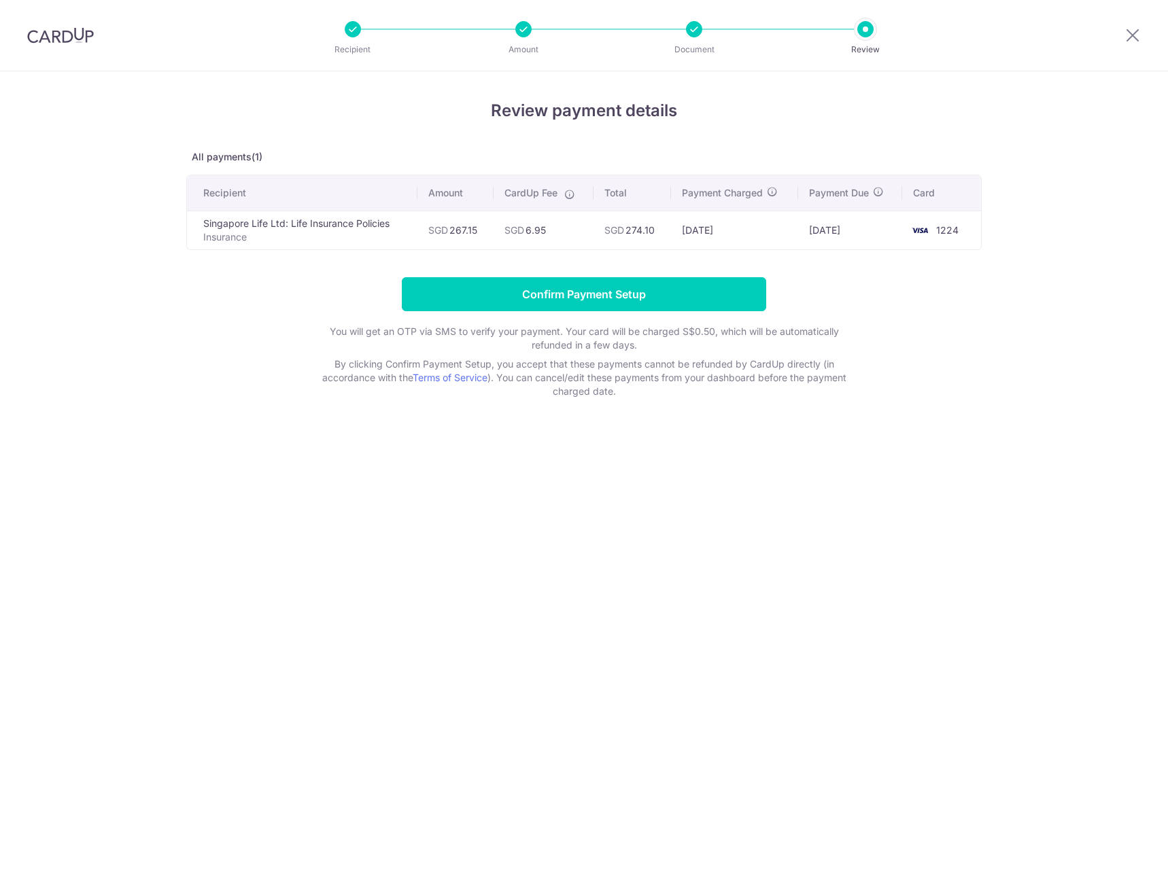
click at [614, 285] on input "Confirm Payment Setup" at bounding box center [584, 294] width 364 height 34
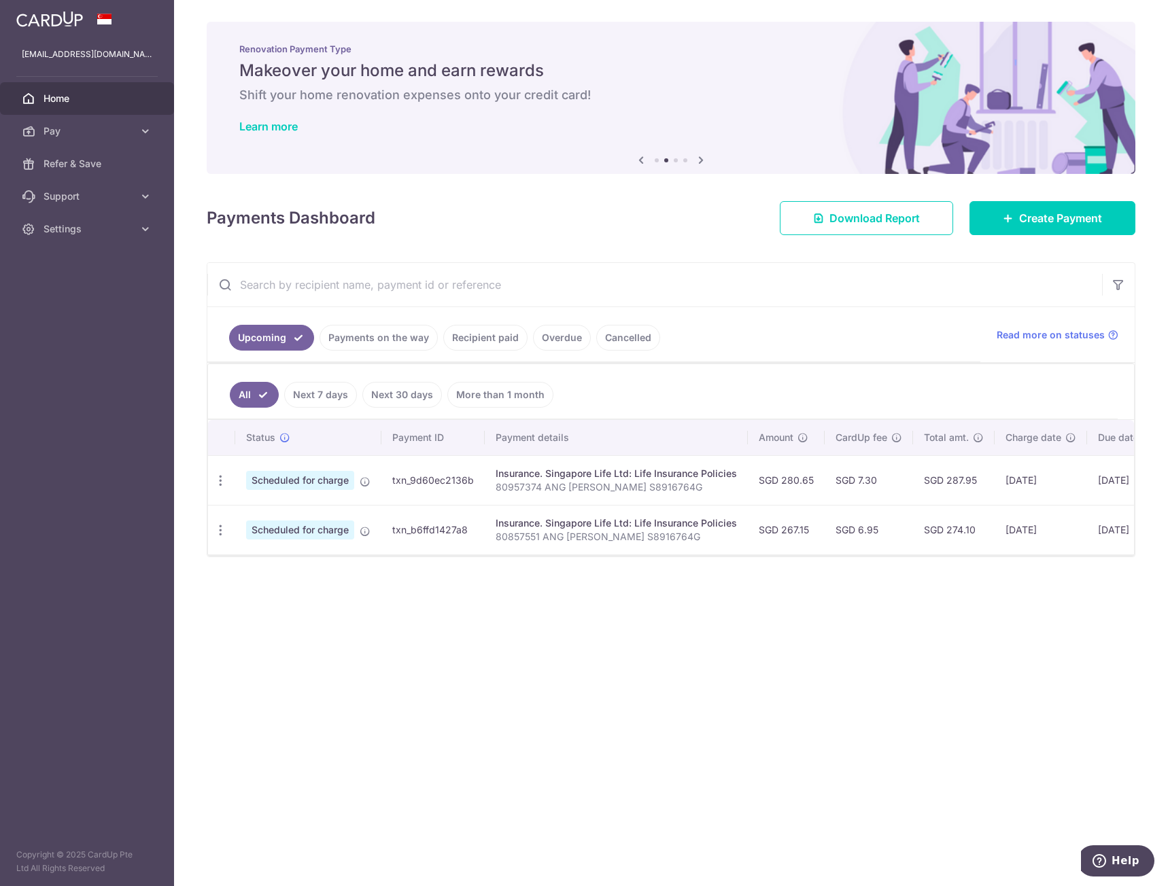
drag, startPoint x: 963, startPoint y: 563, endPoint x: 1011, endPoint y: 565, distance: 47.6
click at [1011, 565] on div "× Pause Schedule Pause all future payments in this series Pause just this one p…" at bounding box center [671, 443] width 994 height 886
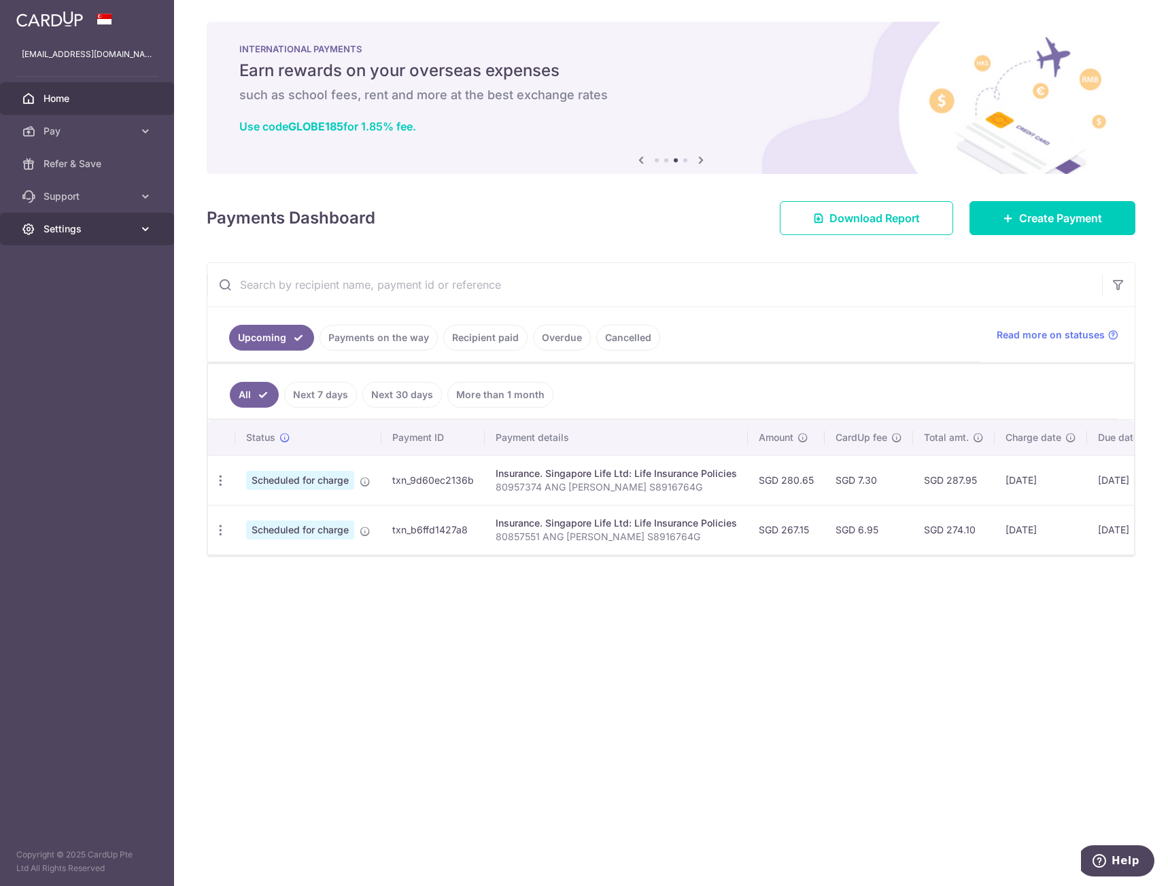
click at [114, 221] on link "Settings" at bounding box center [87, 229] width 174 height 33
click at [76, 290] on span "Logout" at bounding box center [89, 295] width 90 height 14
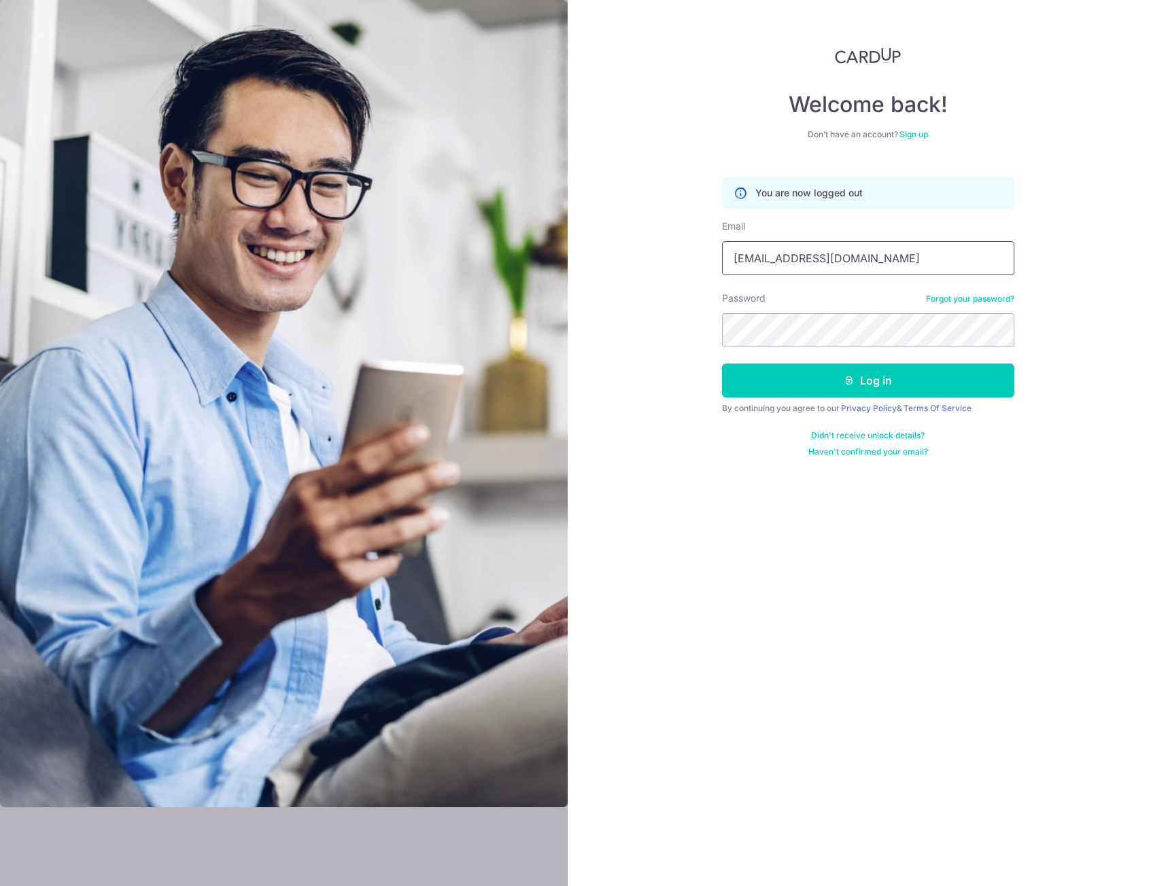
click at [885, 260] on input "[EMAIL_ADDRESS][DOMAIN_NAME]" at bounding box center [868, 258] width 292 height 34
type input "[EMAIL_ADDRESS][DOMAIN_NAME]"
click at [840, 379] on button "Log in" at bounding box center [868, 381] width 292 height 34
